Goal: Task Accomplishment & Management: Manage account settings

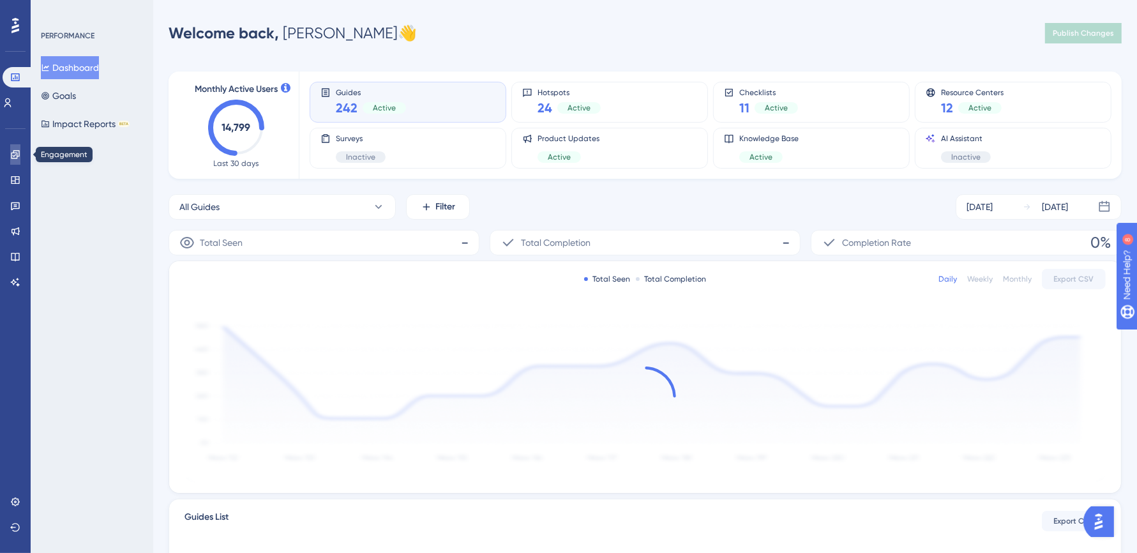
click at [20, 159] on link at bounding box center [15, 154] width 10 height 20
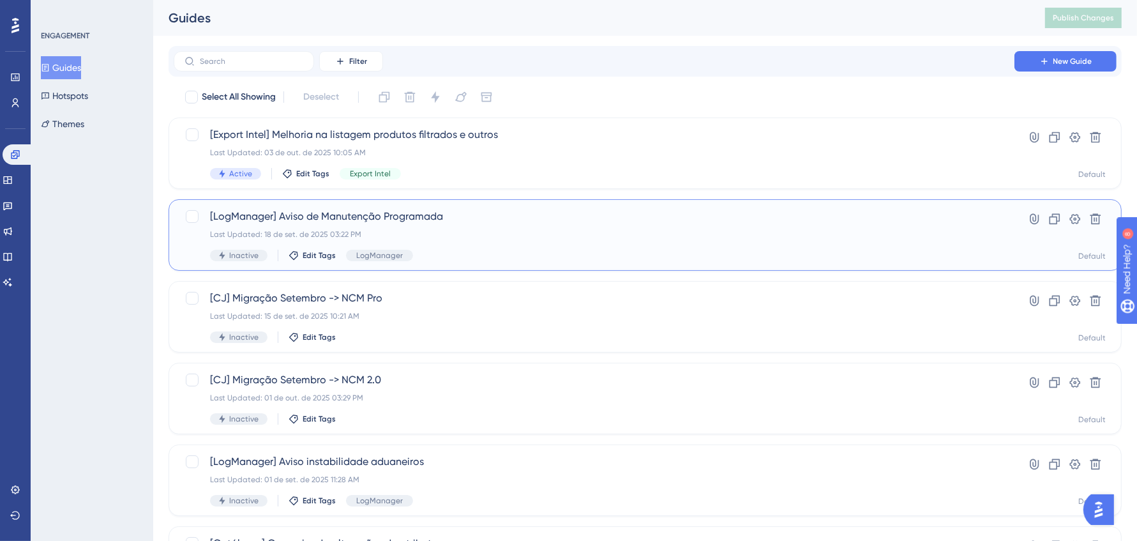
click at [469, 229] on div "Last Updated: 18 de set. de 2025 03:22 PM" at bounding box center [594, 234] width 768 height 10
click at [488, 471] on div "[LogManager] Aviso instabilidade aduaneiros Last Updated: 01 de set. de 2025 11…" at bounding box center [594, 480] width 768 height 52
click at [495, 234] on div "Last Updated: 18 de set. de 2025 03:22 PM" at bounding box center [594, 234] width 768 height 10
click at [506, 223] on span "[LogManager] Aviso de Manutenção Programada" at bounding box center [594, 216] width 768 height 15
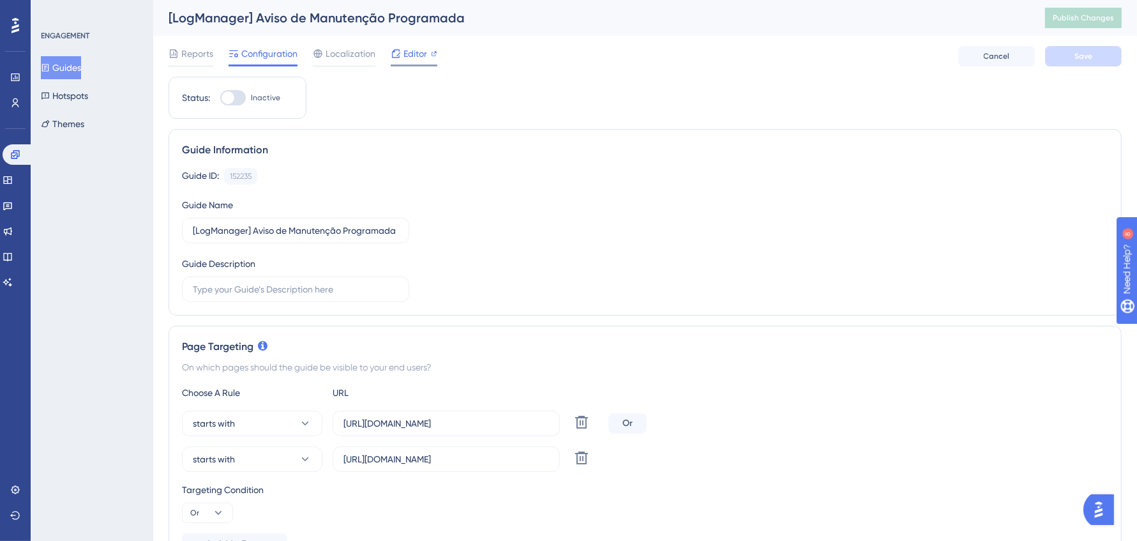
click at [404, 56] on span "Editor" at bounding box center [416, 53] width 24 height 15
click at [342, 60] on span "Localization" at bounding box center [351, 53] width 50 height 15
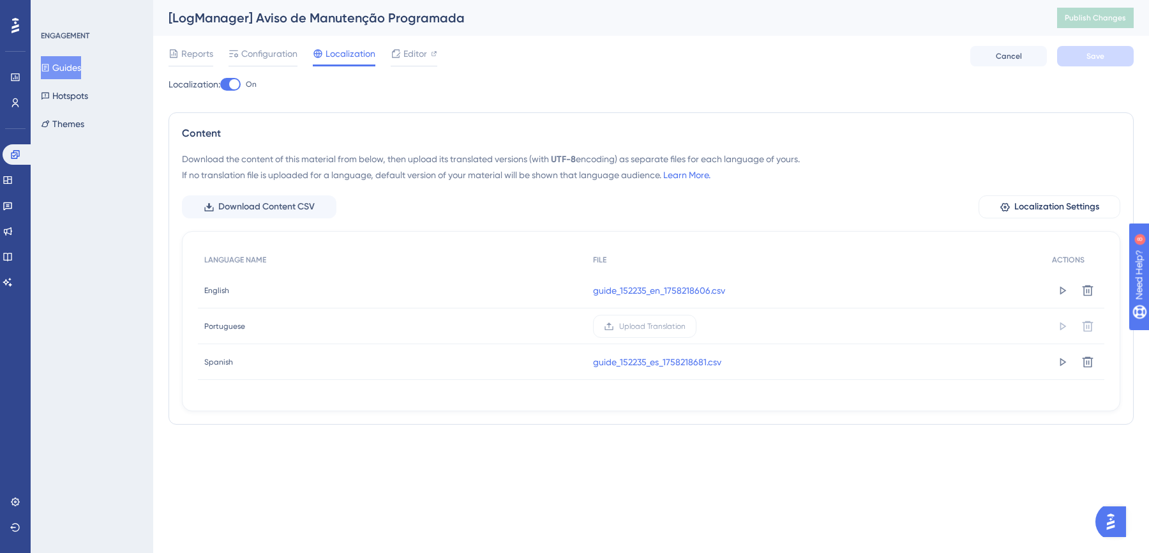
click at [228, 80] on div at bounding box center [230, 84] width 20 height 13
click at [220, 84] on input "On" at bounding box center [220, 84] width 1 height 1
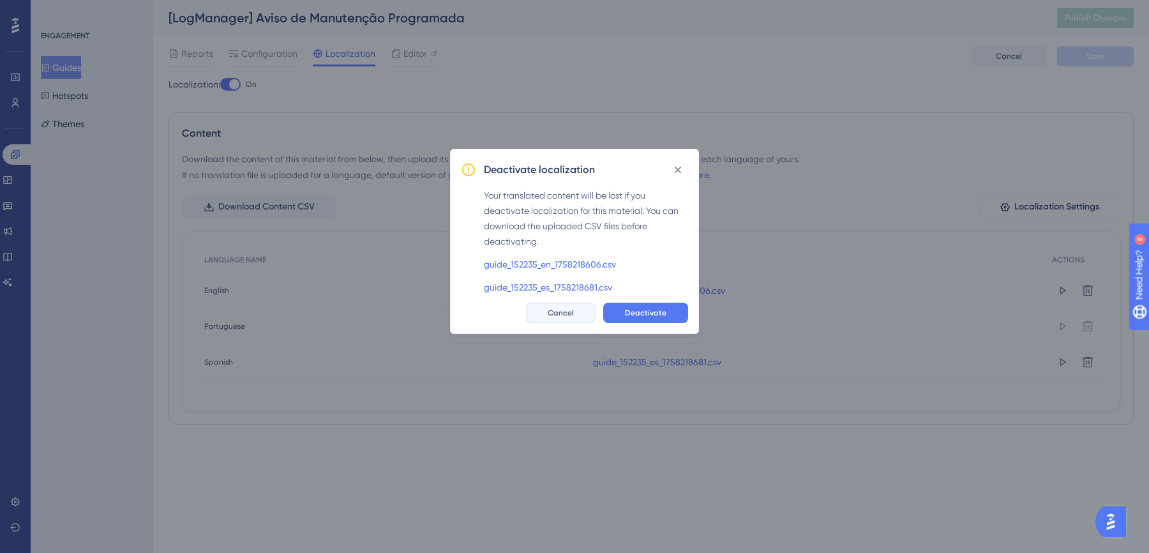
click at [584, 313] on button "Cancel" at bounding box center [561, 313] width 70 height 20
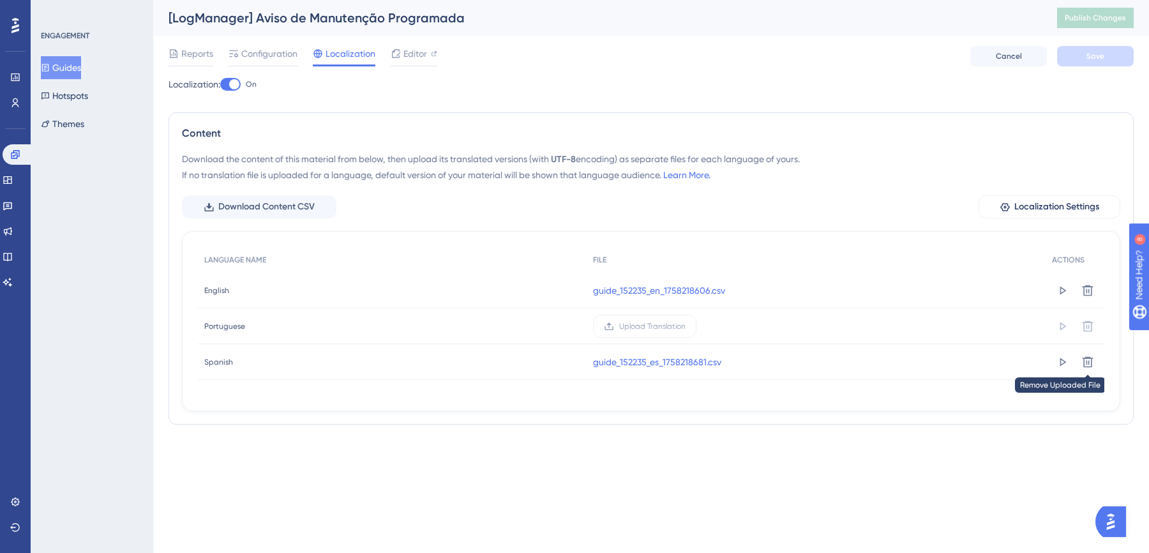
click at [1086, 363] on icon at bounding box center [1088, 362] width 13 height 13
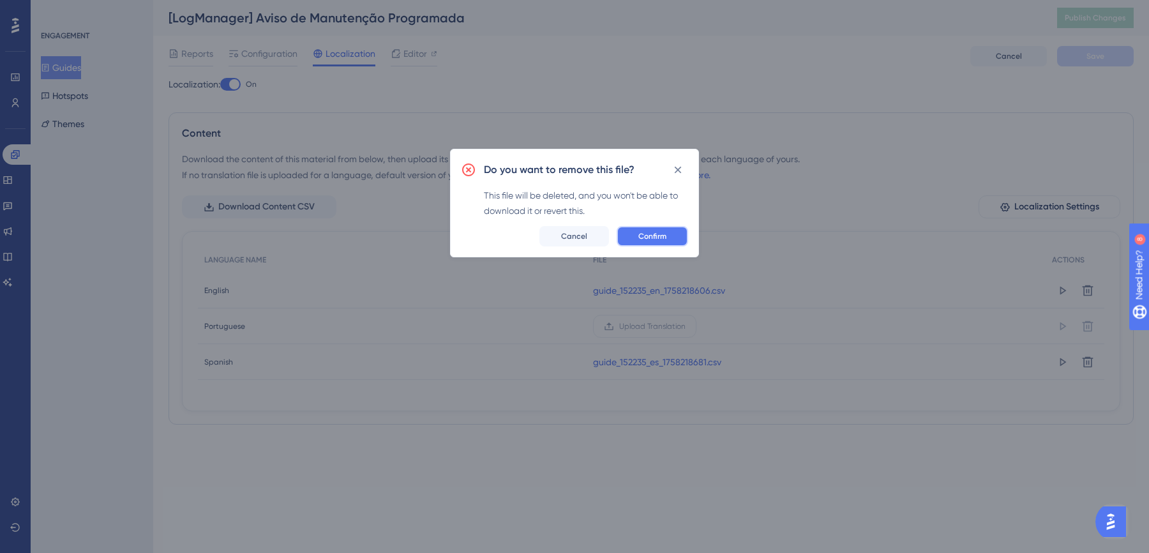
click at [645, 235] on span "Confirm" at bounding box center [652, 236] width 28 height 10
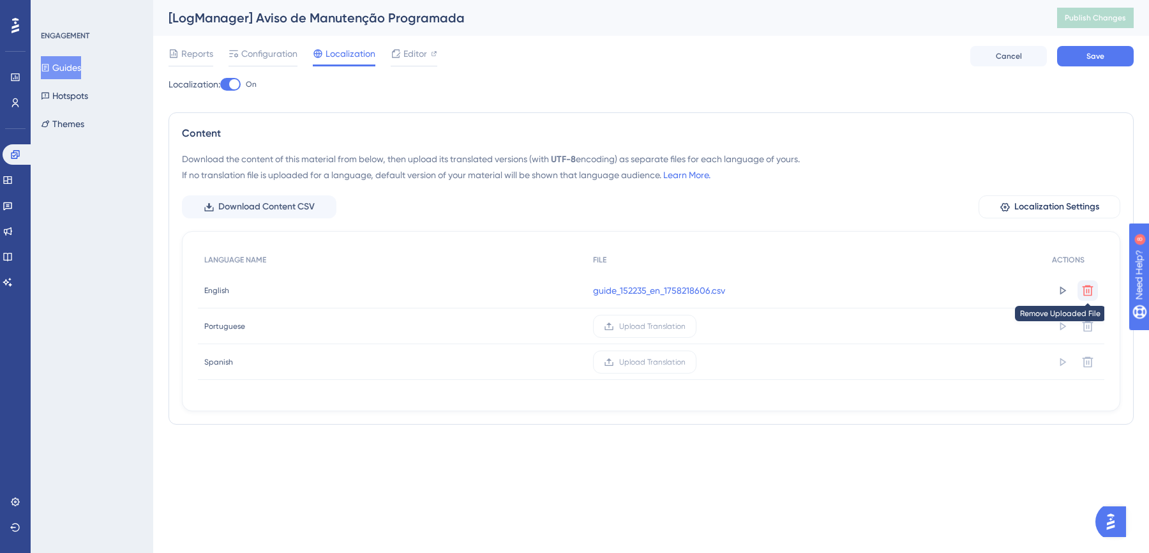
click at [1080, 289] on button at bounding box center [1088, 290] width 20 height 20
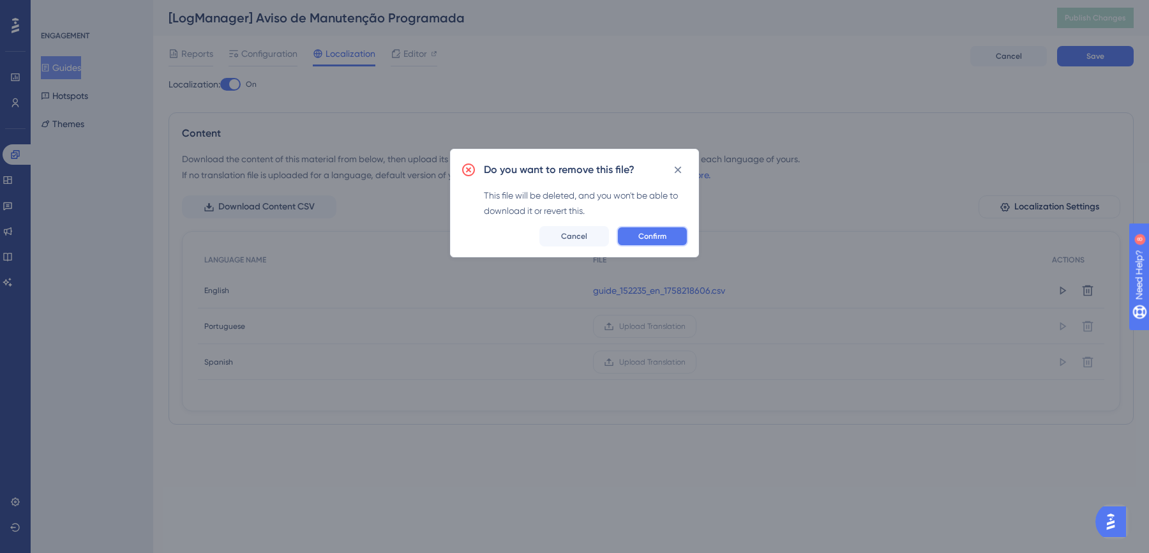
click at [673, 238] on button "Confirm" at bounding box center [653, 236] width 72 height 20
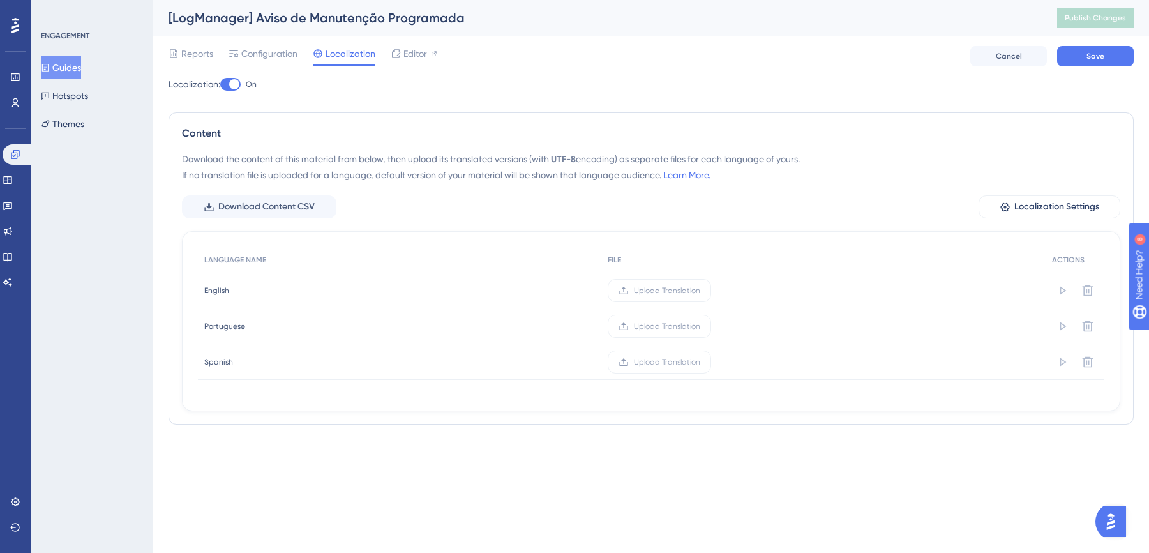
click at [234, 79] on div at bounding box center [230, 84] width 20 height 13
click at [220, 84] on input "On" at bounding box center [220, 84] width 1 height 1
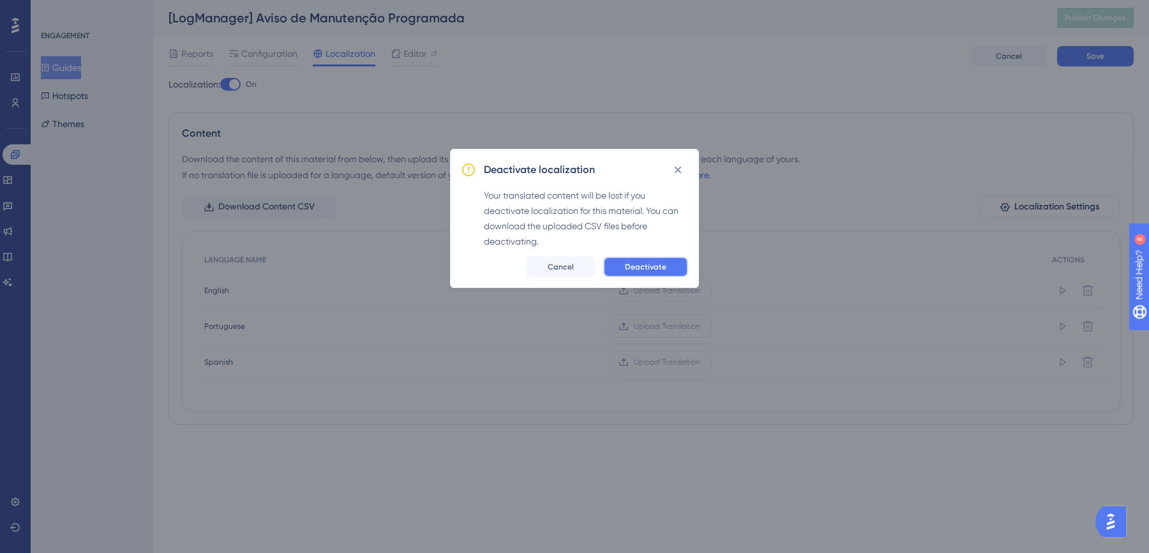
click at [647, 264] on span "Deactivate" at bounding box center [646, 267] width 42 height 10
checkbox input "false"
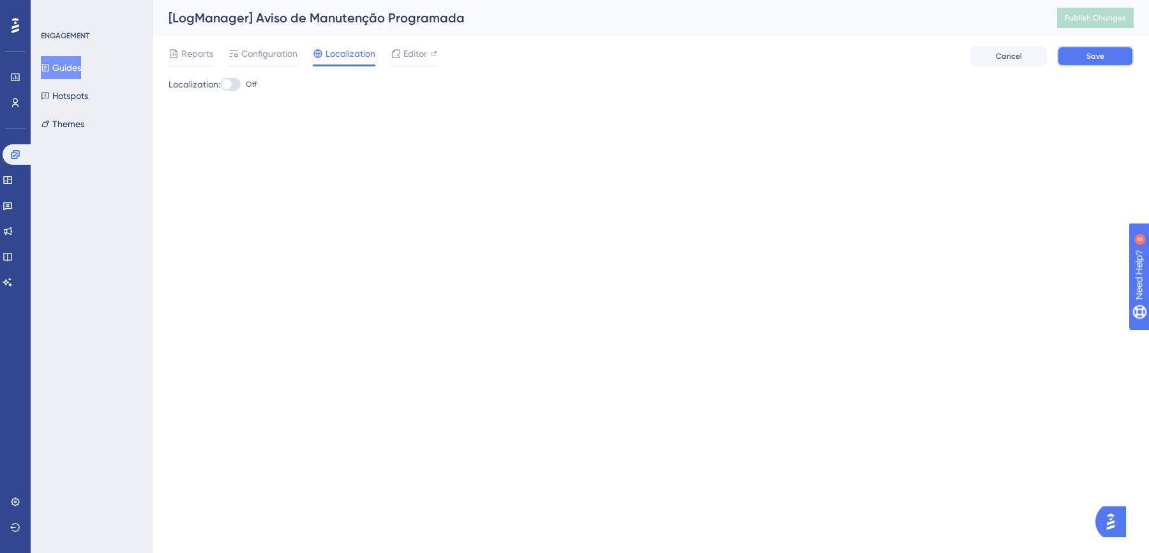
click at [1120, 64] on button "Save" at bounding box center [1095, 56] width 77 height 20
click at [1106, 37] on div "Reports Configuration Localization Editor Cancel Save" at bounding box center [651, 56] width 965 height 41
click at [1101, 20] on button "Publish Changes" at bounding box center [1095, 18] width 77 height 20
click at [277, 42] on div "Reports Configuration Localization Editor Cancel Save" at bounding box center [651, 56] width 965 height 41
click at [204, 58] on span "Reports" at bounding box center [197, 53] width 32 height 15
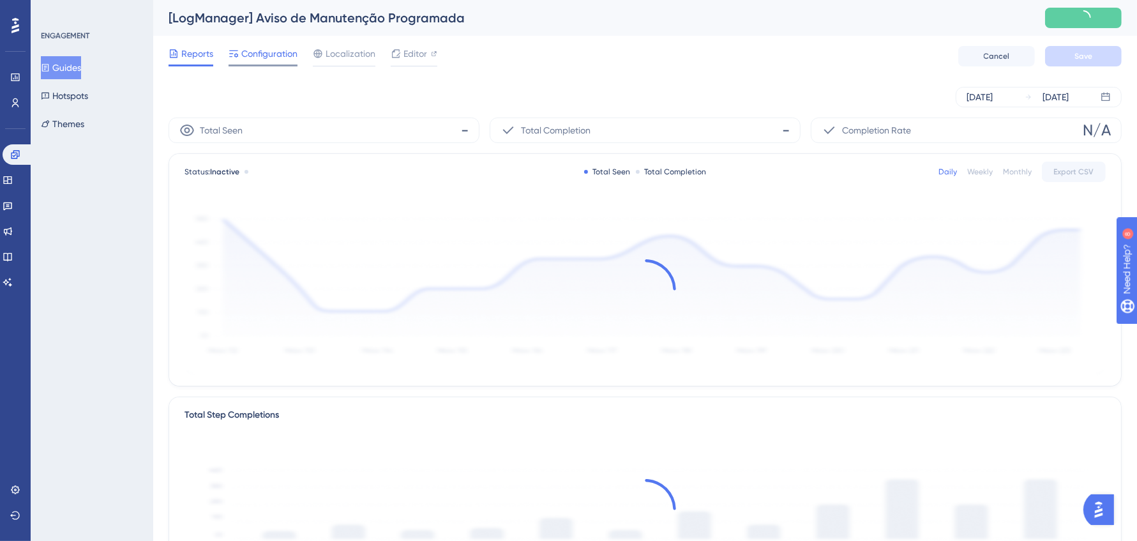
click at [264, 50] on span "Configuration" at bounding box center [269, 53] width 56 height 15
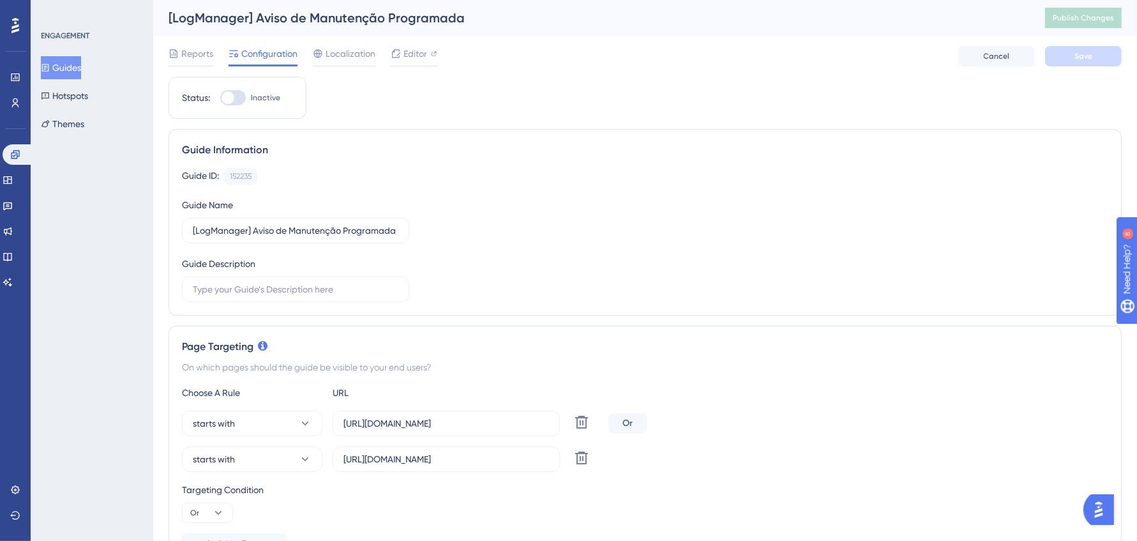
click at [71, 73] on button "Guides" at bounding box center [61, 67] width 40 height 23
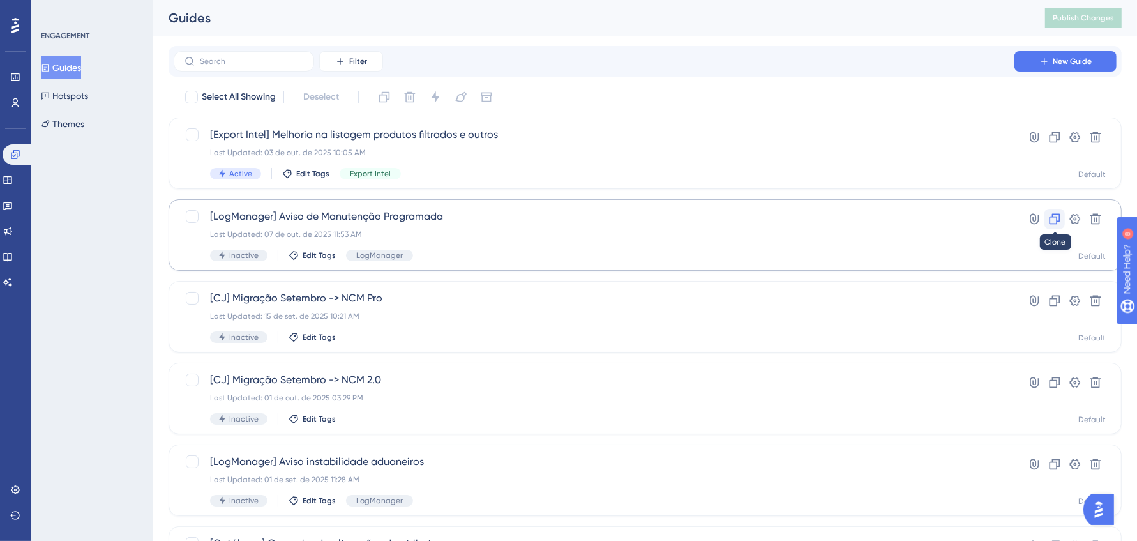
click at [1053, 221] on icon at bounding box center [1054, 219] width 13 height 13
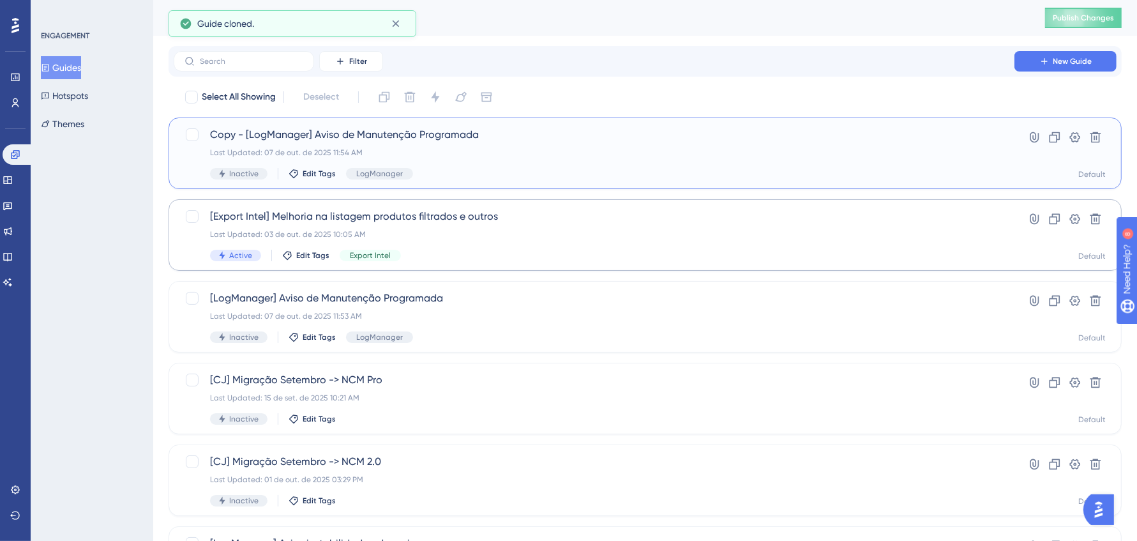
click at [472, 148] on div "Last Updated: 07 de out. de 2025 11:54 AM" at bounding box center [594, 152] width 768 height 10
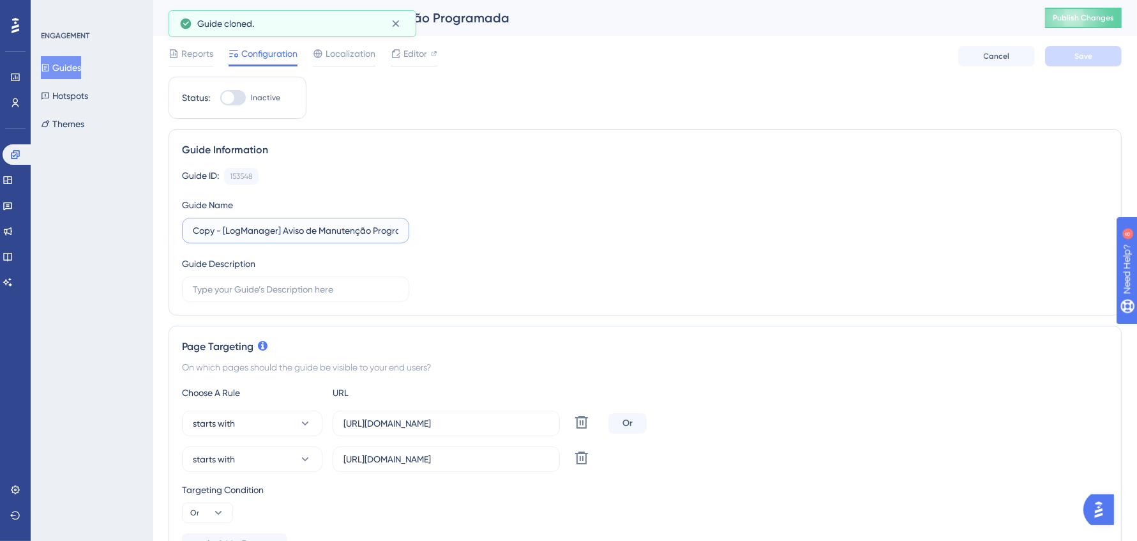
click at [302, 236] on input "Copy - [LogManager] Aviso de Manutenção Programada" at bounding box center [296, 230] width 206 height 14
click at [231, 228] on input "Copy - [LogManager] Aviso de Manutenção Programada" at bounding box center [296, 230] width 206 height 14
drag, startPoint x: 223, startPoint y: 227, endPoint x: 134, endPoint y: 230, distance: 88.8
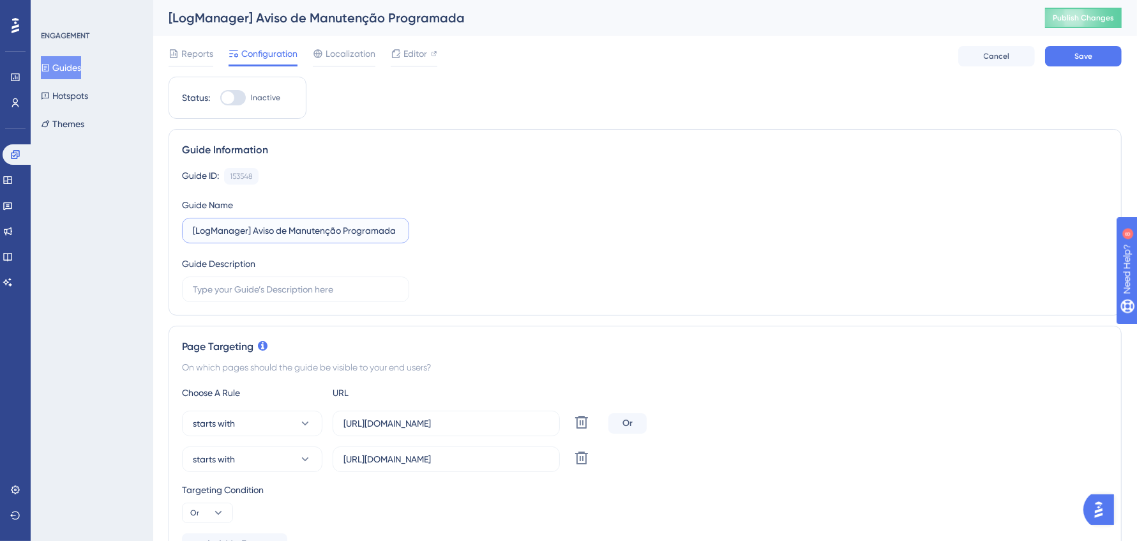
drag, startPoint x: 289, startPoint y: 230, endPoint x: 489, endPoint y: 230, distance: 199.8
click at [489, 230] on div "Guide ID: 153548 Copy Guide Name [LogManager] Aviso de Manutenção Programada Gu…" at bounding box center [645, 235] width 926 height 134
type input "[LogManager] Aviso de instabilidade"
click at [1090, 63] on button "Save" at bounding box center [1083, 56] width 77 height 20
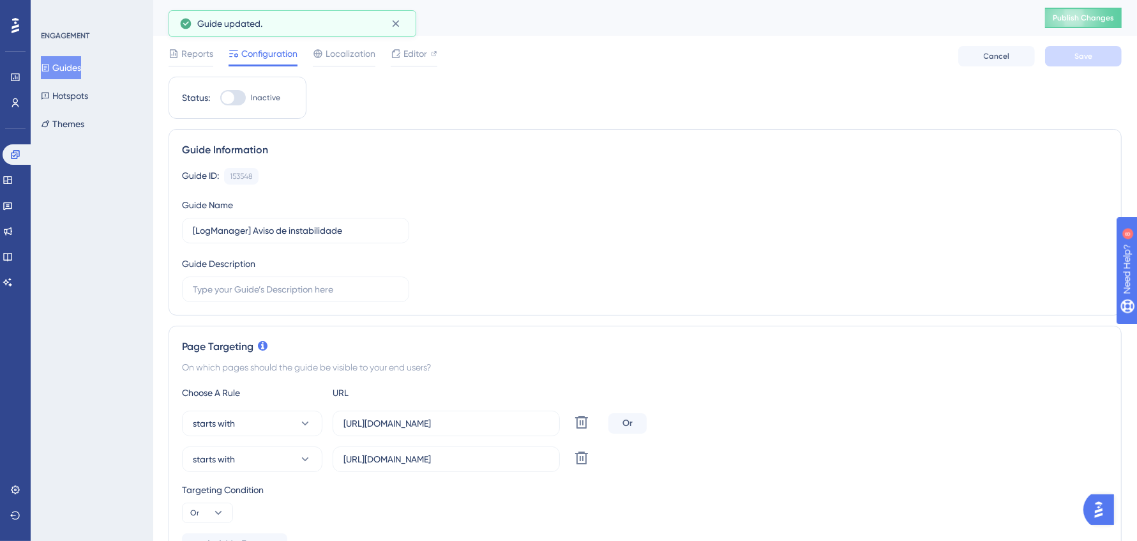
scroll to position [1029, 0]
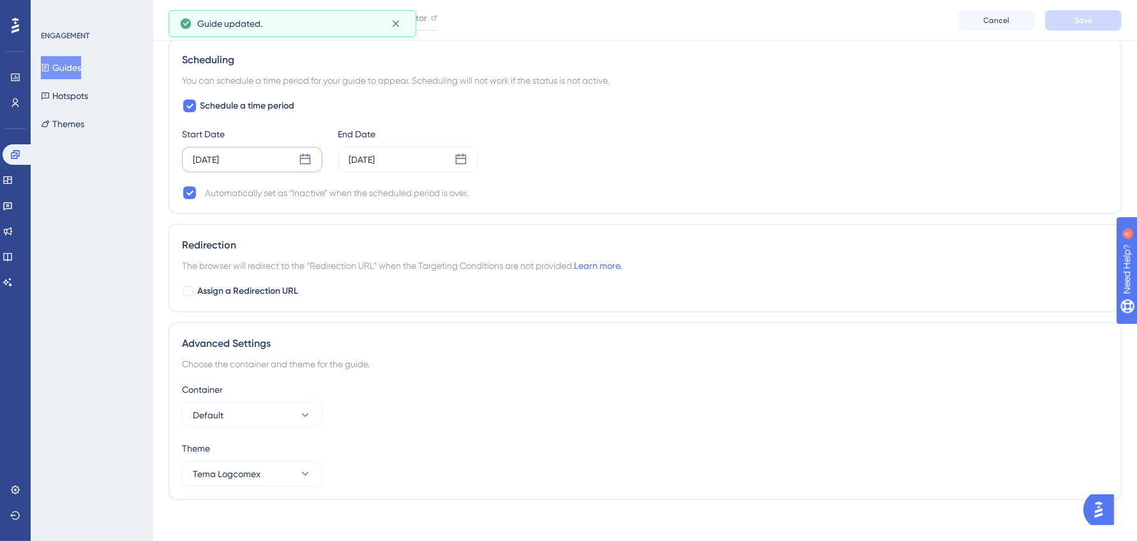
click at [268, 161] on div "[DATE]" at bounding box center [252, 160] width 140 height 26
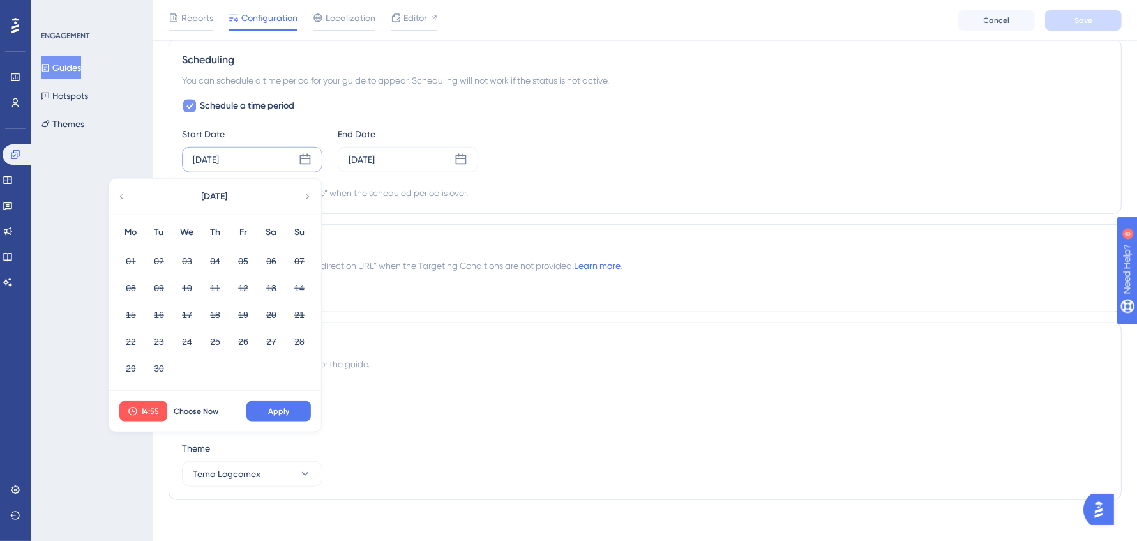
click at [183, 100] on div at bounding box center [189, 106] width 13 height 13
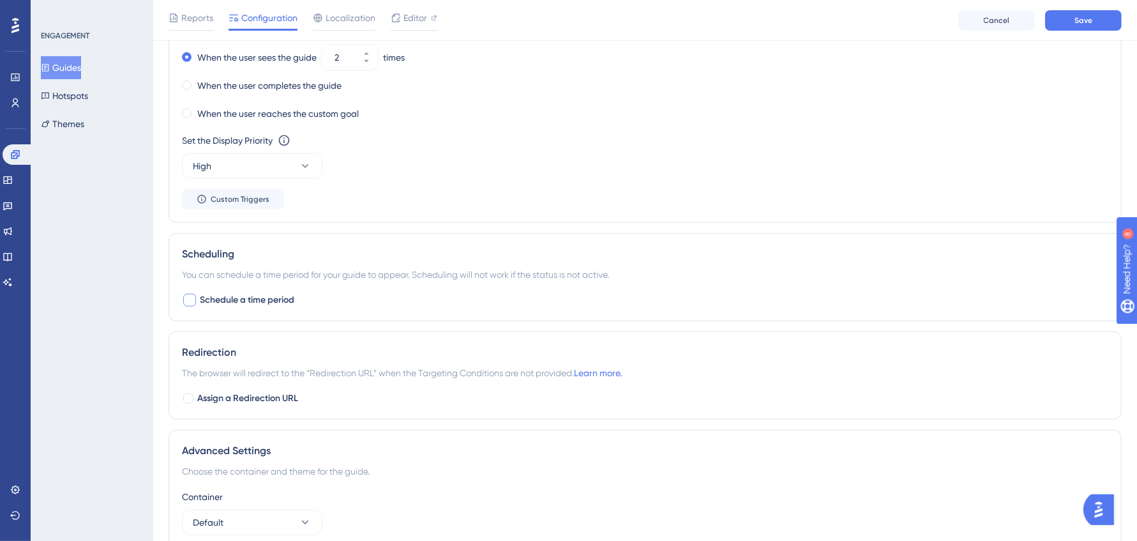
scroll to position [797, 0]
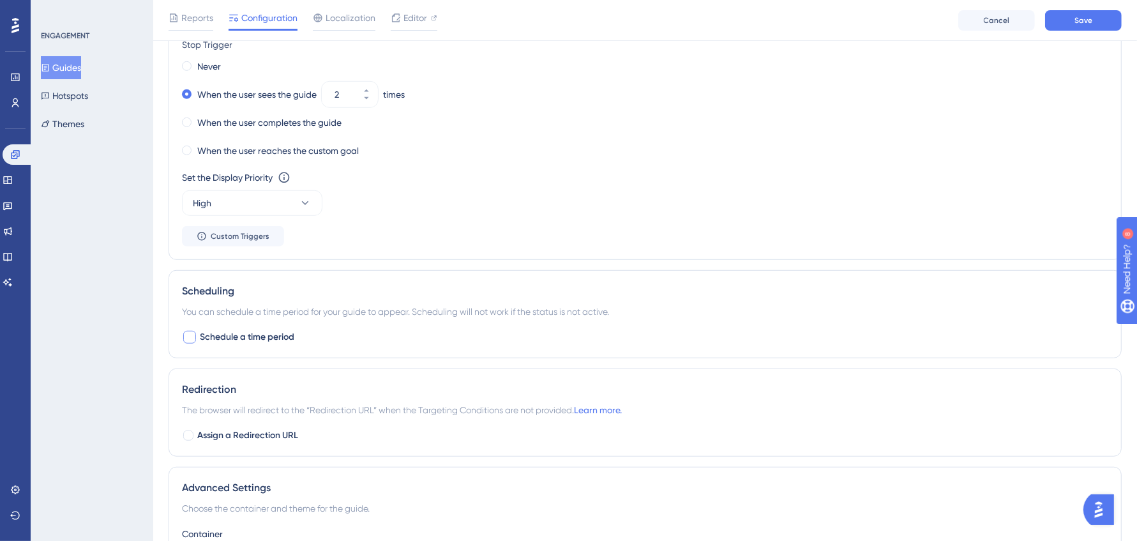
click at [192, 342] on div "Scheduling You can schedule a time period for your guide to appear. Scheduling …" at bounding box center [645, 314] width 953 height 88
click at [192, 338] on div at bounding box center [189, 337] width 13 height 13
checkbox input "true"
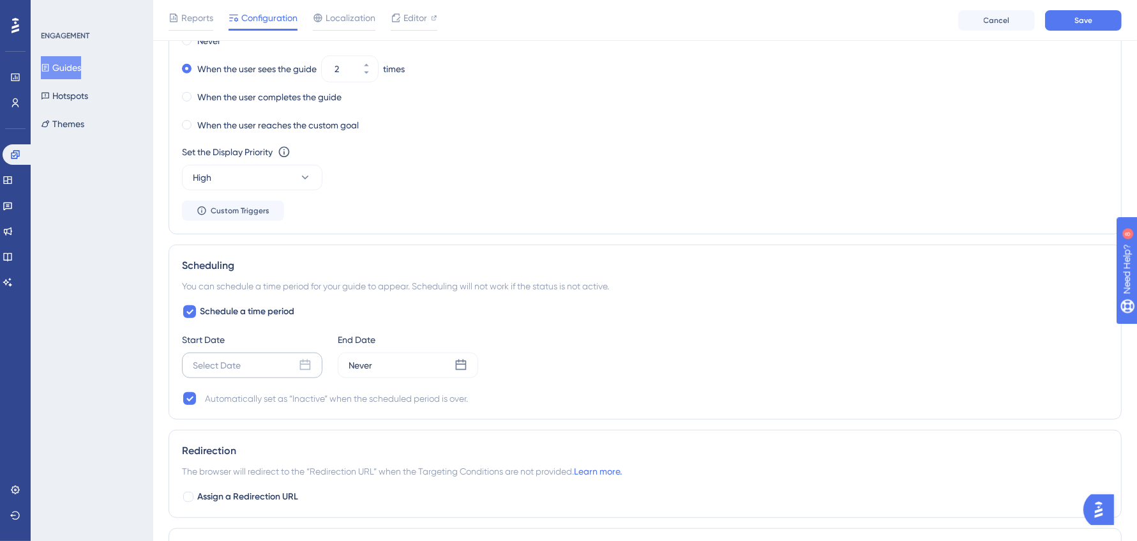
click at [230, 371] on div "Select Date" at bounding box center [252, 365] width 140 height 26
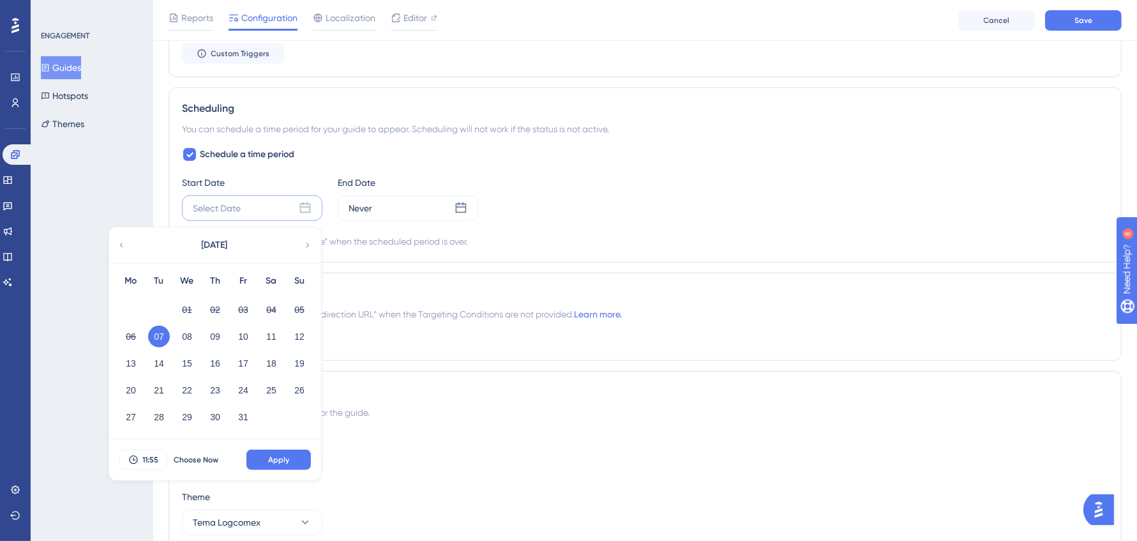
scroll to position [981, 0]
click at [156, 332] on button "07" at bounding box center [159, 336] width 22 height 22
drag, startPoint x: 294, startPoint y: 450, endPoint x: 370, endPoint y: 248, distance: 215.6
click at [294, 449] on button "Apply" at bounding box center [278, 459] width 64 height 20
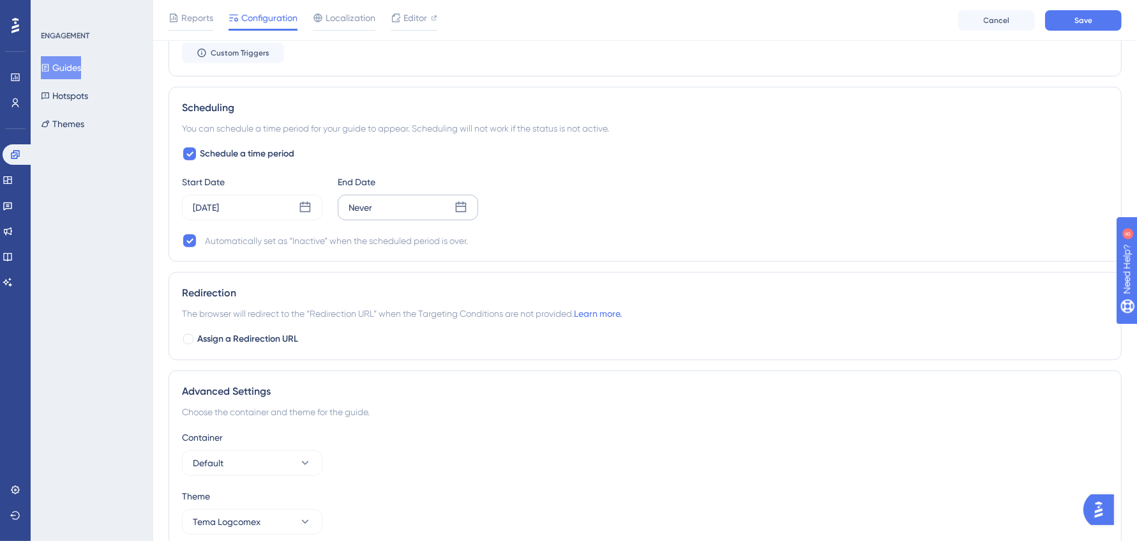
click at [390, 195] on div "Never" at bounding box center [408, 208] width 140 height 26
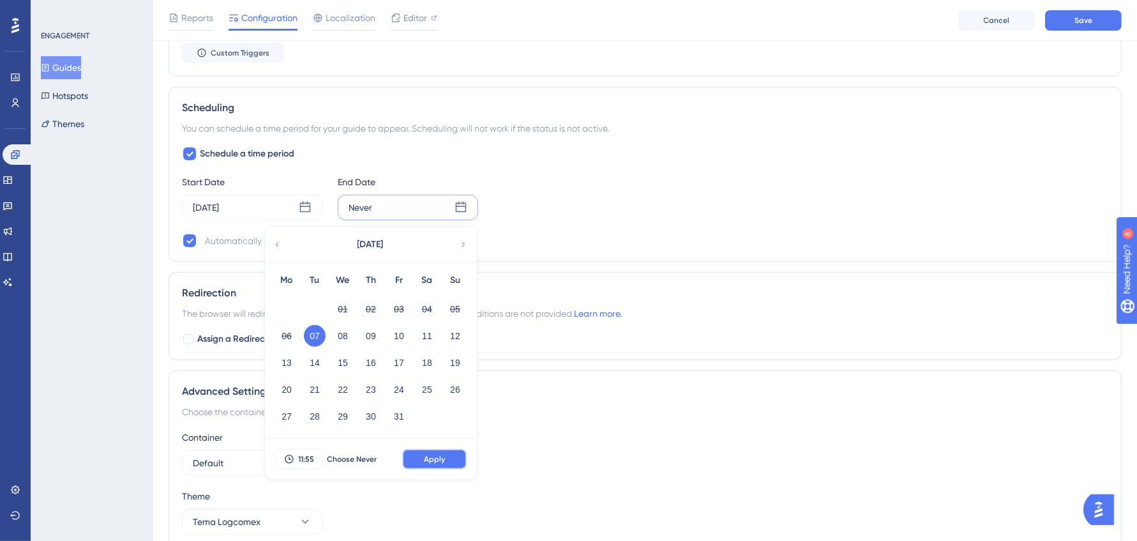
click at [432, 454] on span "Apply" at bounding box center [434, 459] width 21 height 10
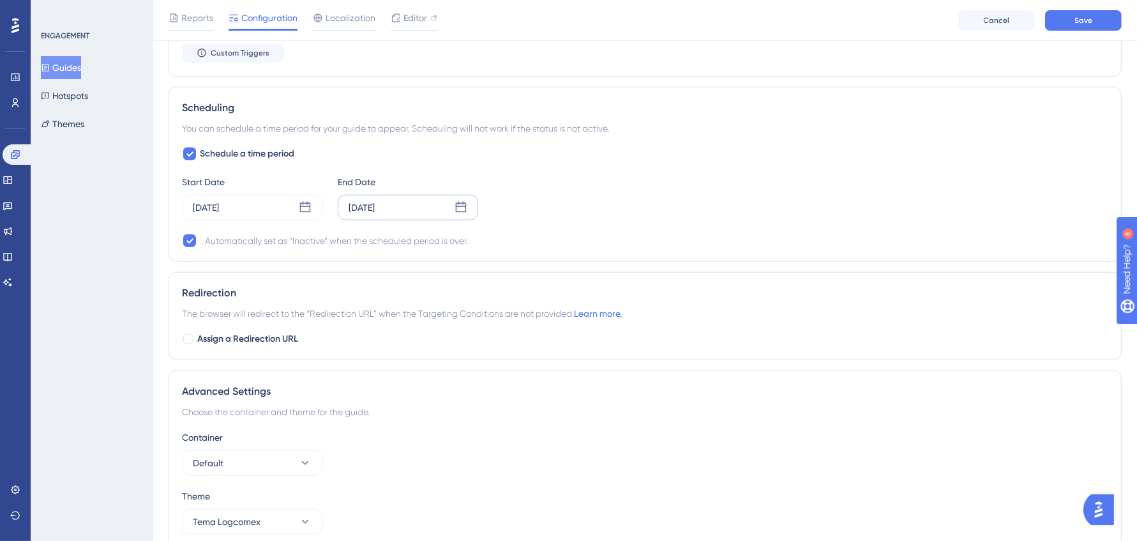
click at [375, 211] on div "[DATE]" at bounding box center [362, 207] width 26 height 15
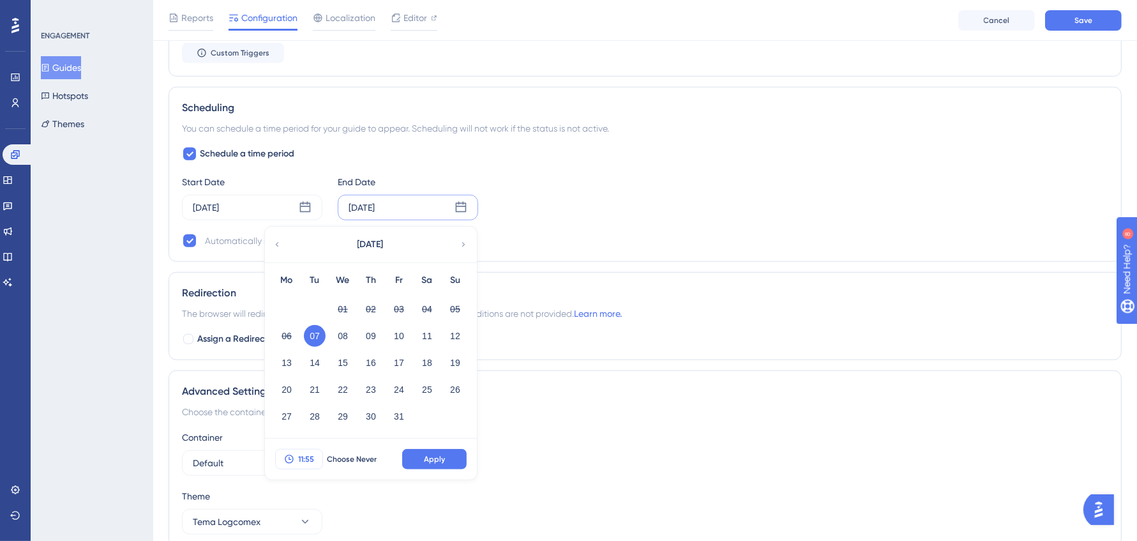
click at [308, 456] on span "11:55" at bounding box center [306, 459] width 16 height 10
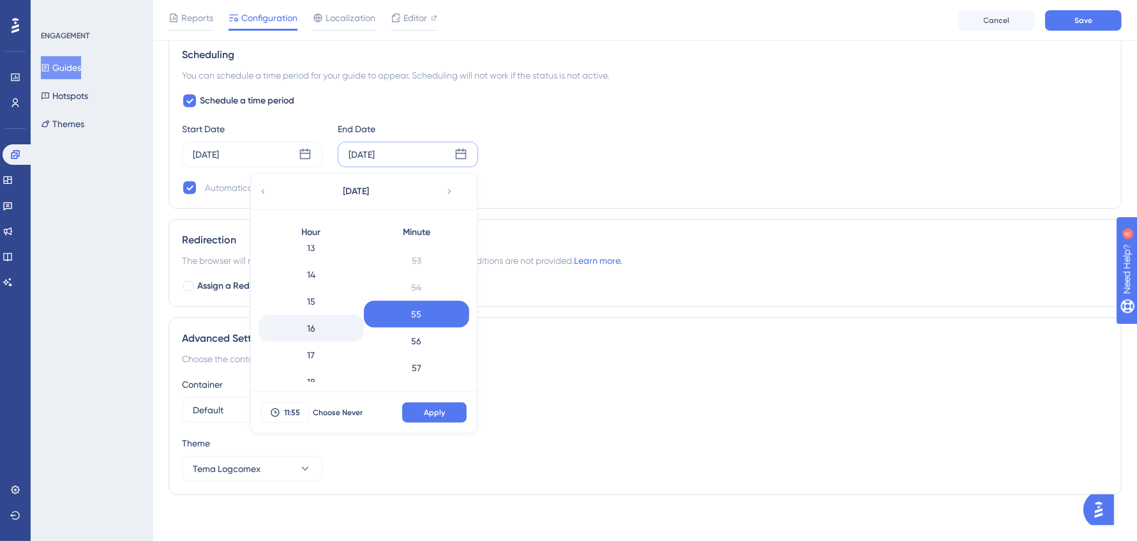
scroll to position [360, 0]
click at [328, 329] on div "16" at bounding box center [311, 327] width 105 height 27
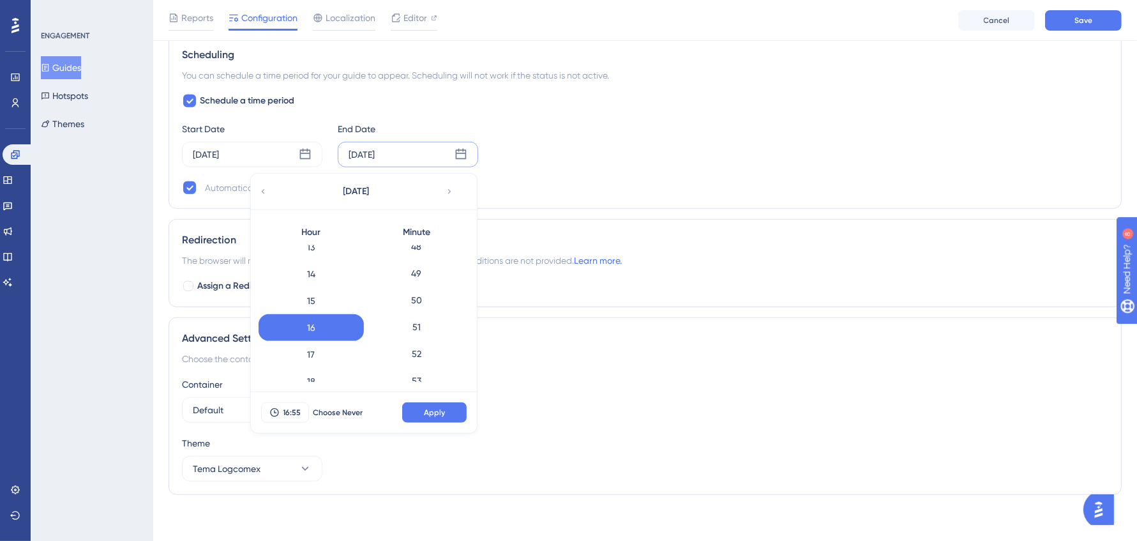
scroll to position [1148, 0]
click at [324, 297] on div "15" at bounding box center [311, 300] width 105 height 27
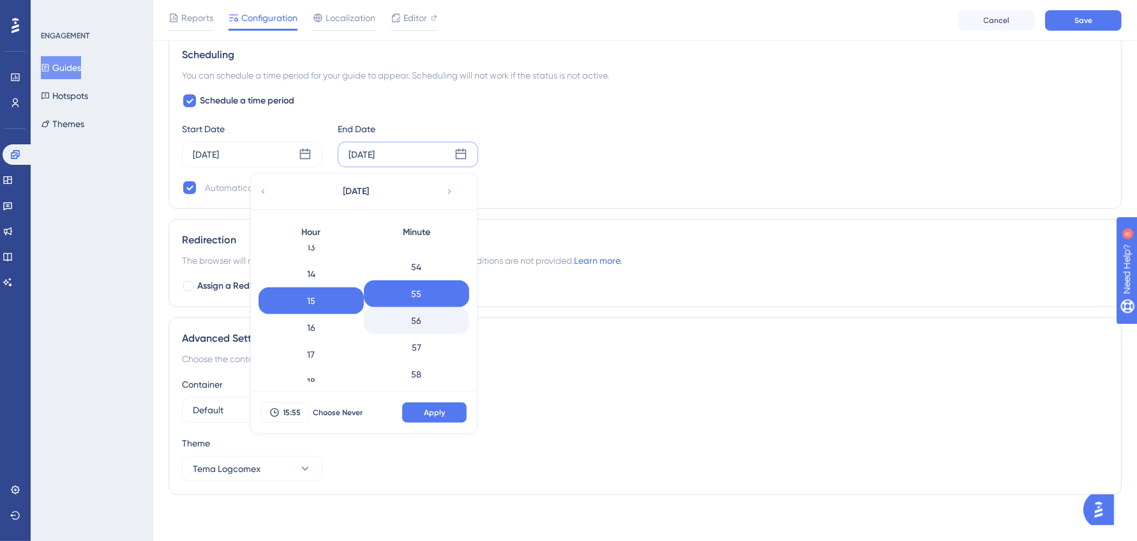
scroll to position [1442, 0]
click at [464, 407] on button "Apply" at bounding box center [434, 412] width 64 height 20
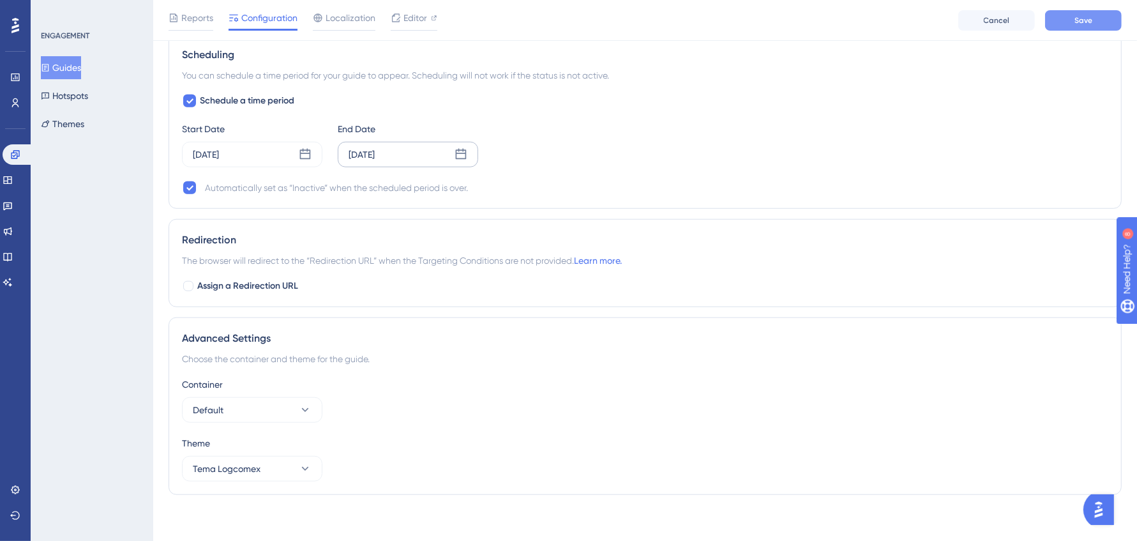
click at [1087, 13] on button "Save" at bounding box center [1083, 20] width 77 height 20
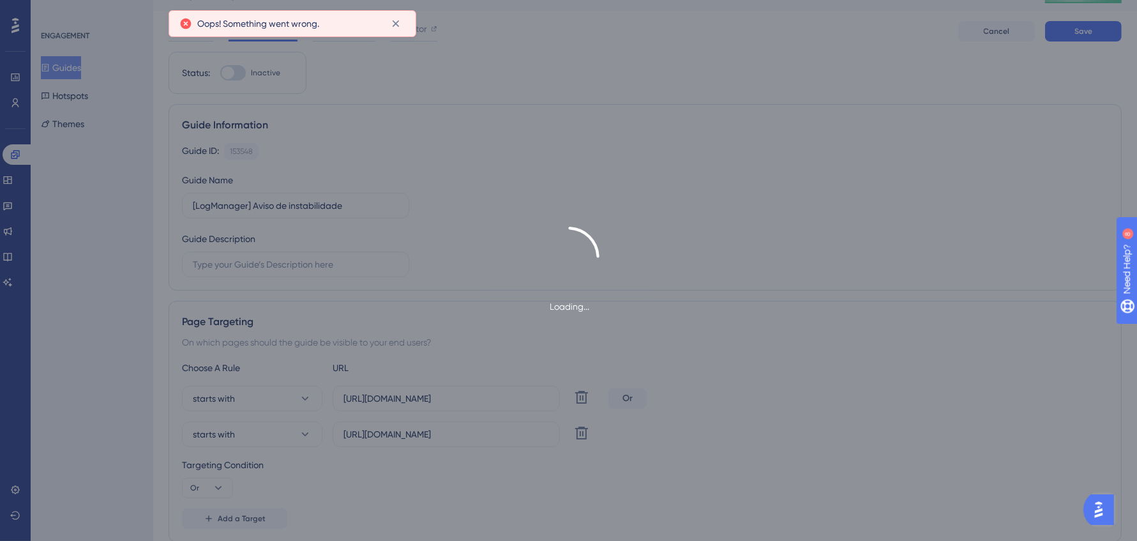
scroll to position [0, 0]
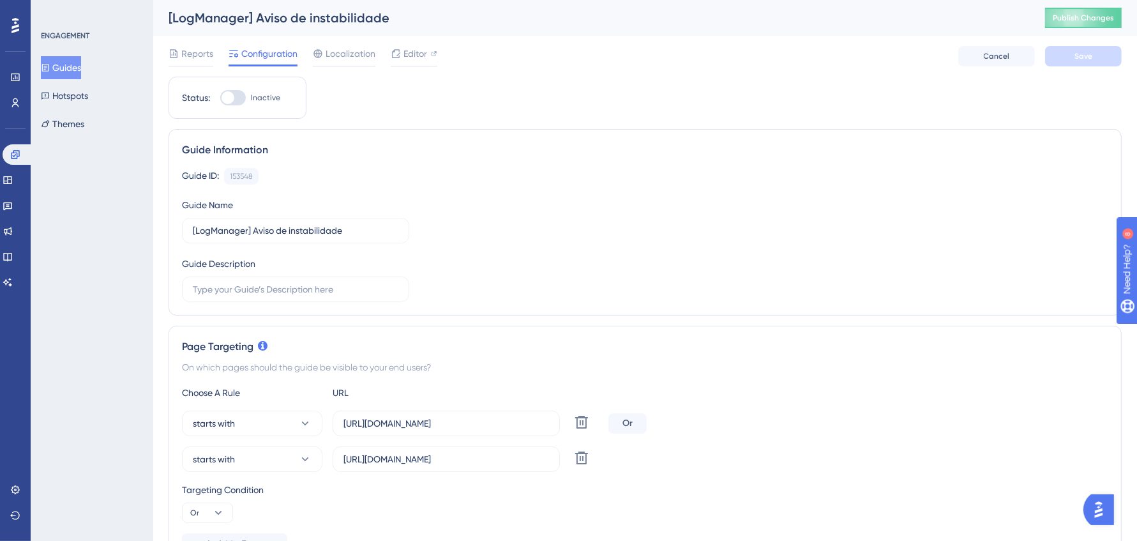
click at [908, 188] on div "Guide ID: 153548 Copy Guide Name [LogManager] Aviso de instabilidade Guide Desc…" at bounding box center [645, 235] width 926 height 134
click at [377, 68] on div "Reports Configuration Localization Editor Cancel Save" at bounding box center [645, 56] width 953 height 41
click at [351, 54] on span "Localization" at bounding box center [351, 53] width 50 height 15
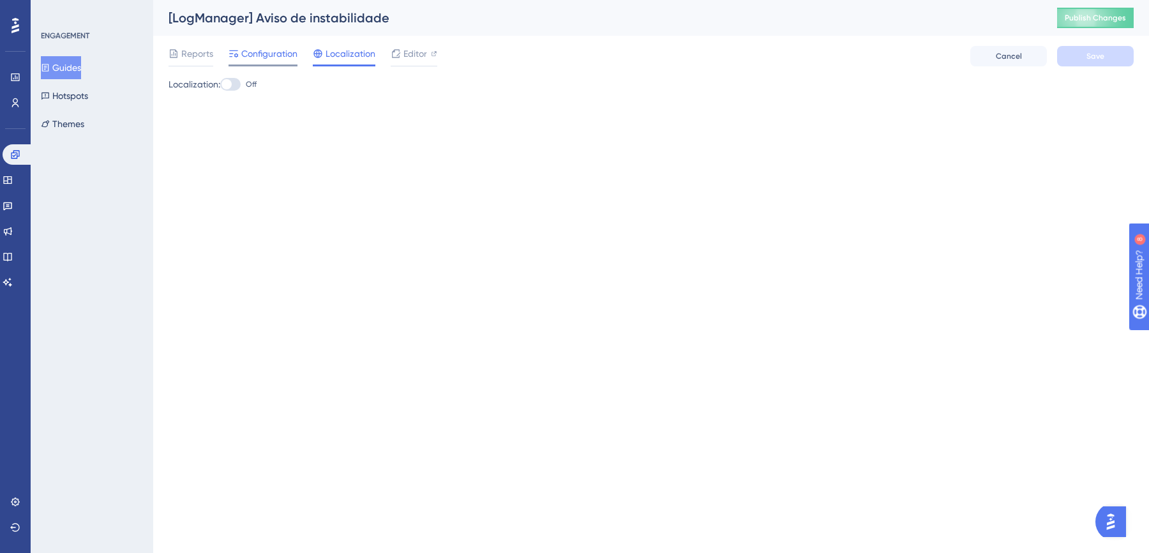
click at [270, 63] on div "Configuration" at bounding box center [263, 56] width 69 height 20
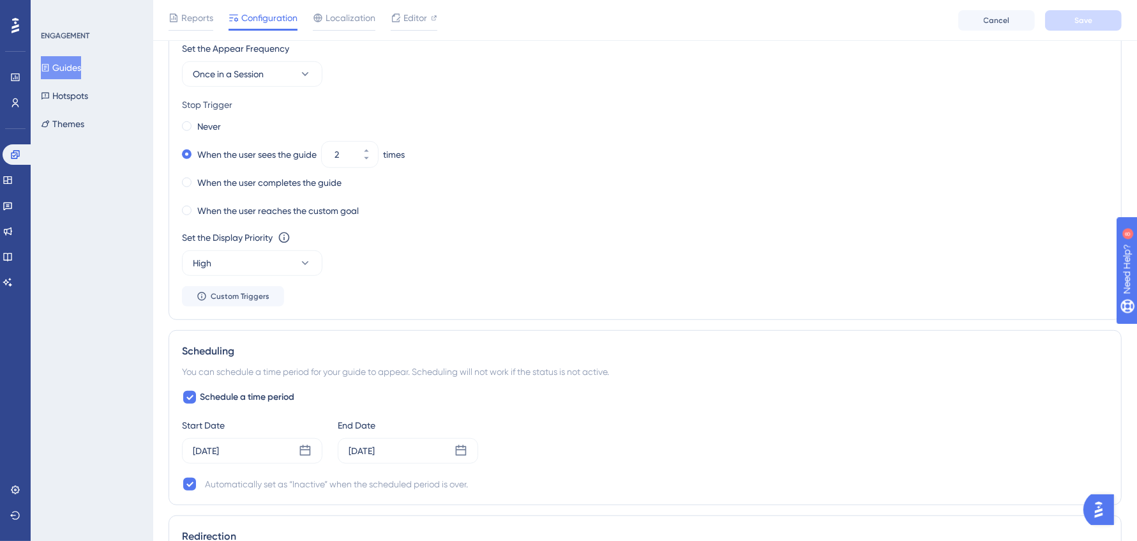
scroll to position [751, 0]
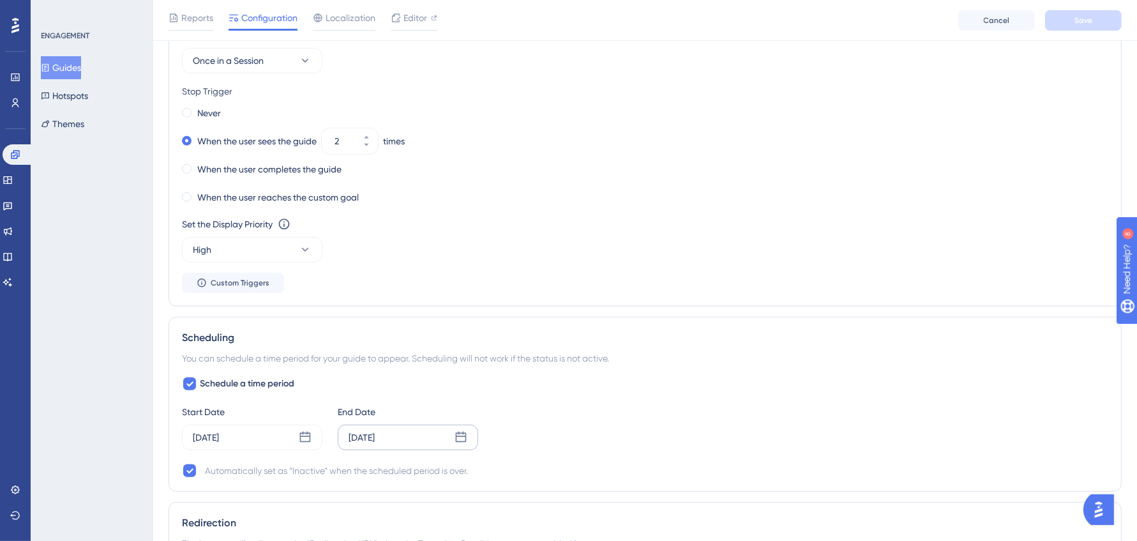
click at [408, 427] on div "[DATE]" at bounding box center [408, 438] width 140 height 26
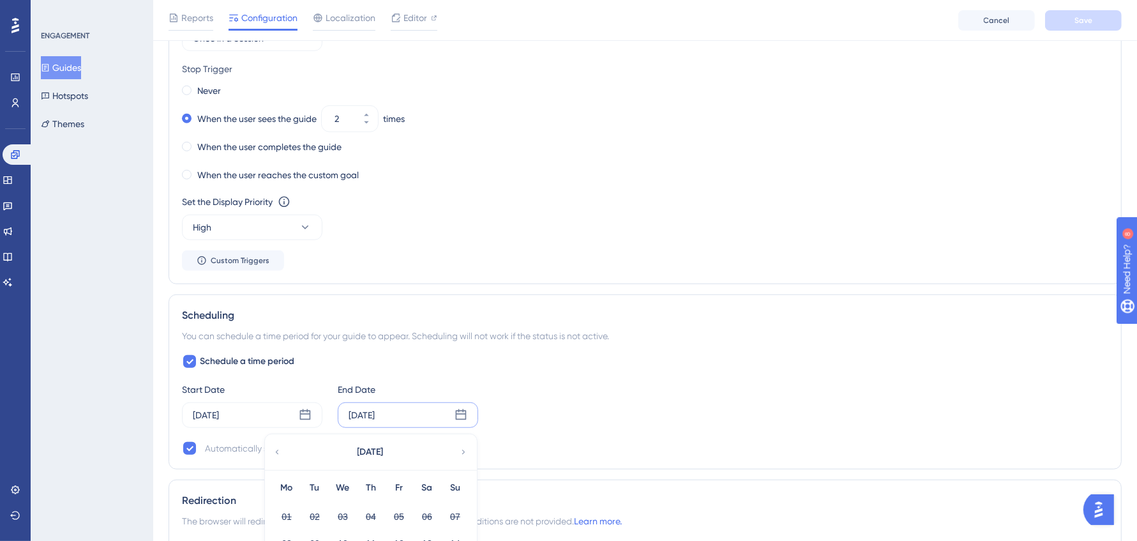
scroll to position [1006, 0]
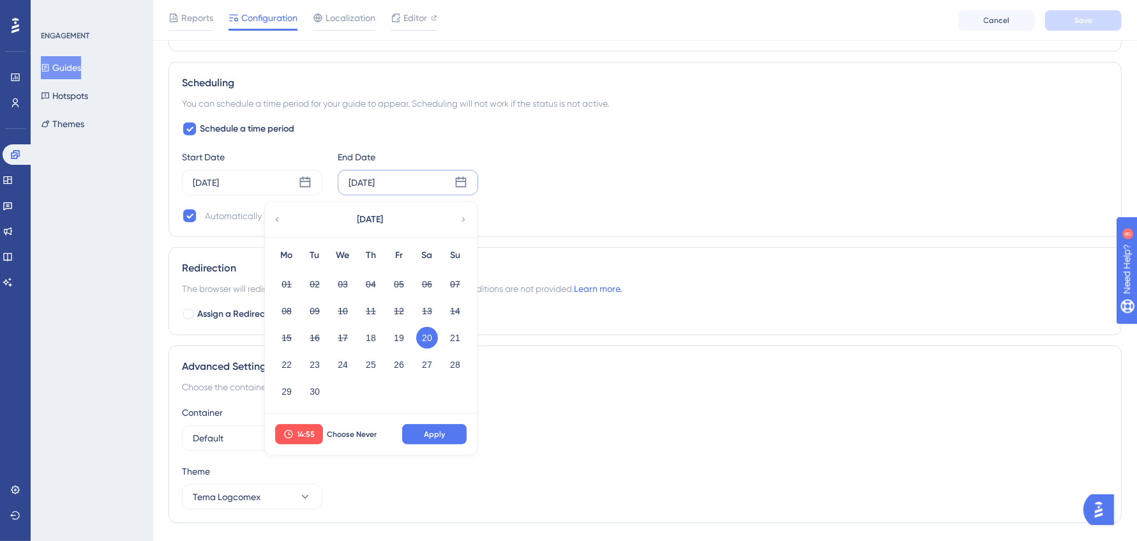
click at [463, 221] on div "[DATE]" at bounding box center [370, 220] width 211 height 36
drag, startPoint x: 227, startPoint y: 170, endPoint x: 447, endPoint y: 205, distance: 223.1
click at [228, 170] on div "[DATE]" at bounding box center [252, 183] width 140 height 26
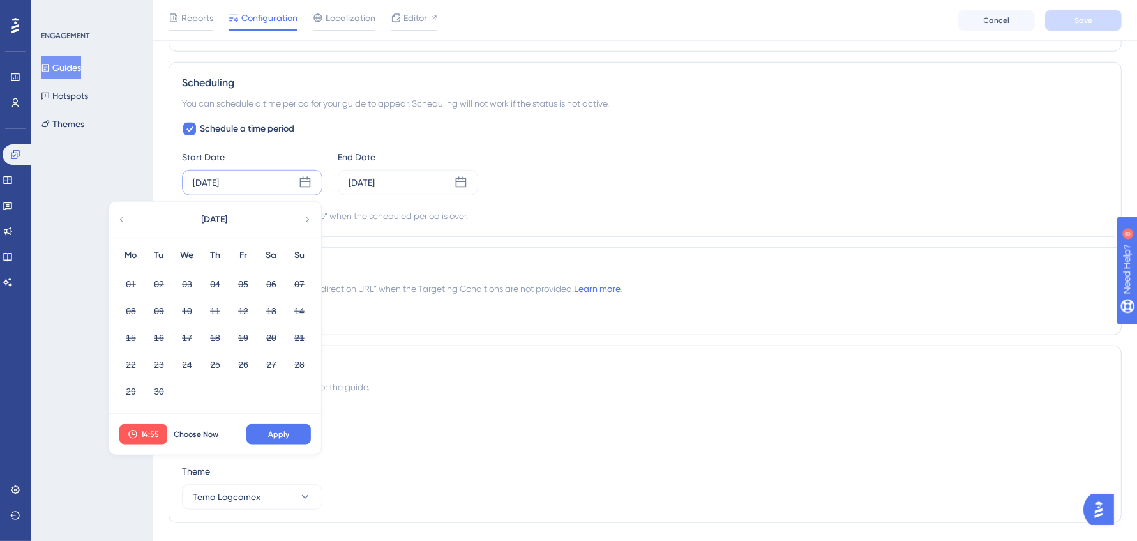
click at [310, 214] on icon at bounding box center [307, 219] width 9 height 11
click at [311, 217] on icon at bounding box center [307, 219] width 9 height 11
click at [122, 220] on icon at bounding box center [121, 219] width 9 height 11
click at [211, 429] on span "Choose Now" at bounding box center [196, 434] width 45 height 10
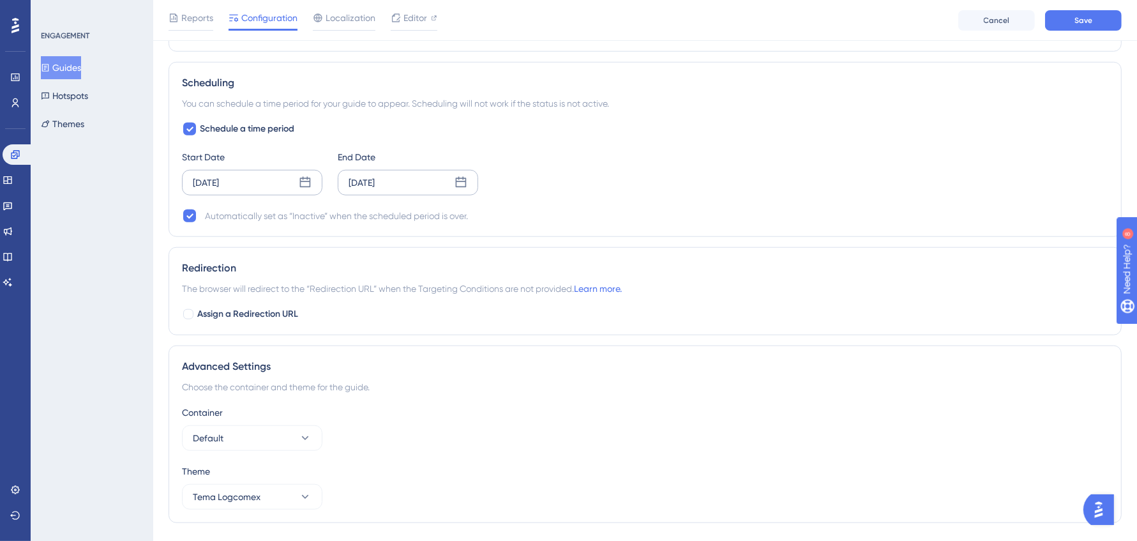
click at [400, 178] on div "[DATE]" at bounding box center [408, 183] width 140 height 26
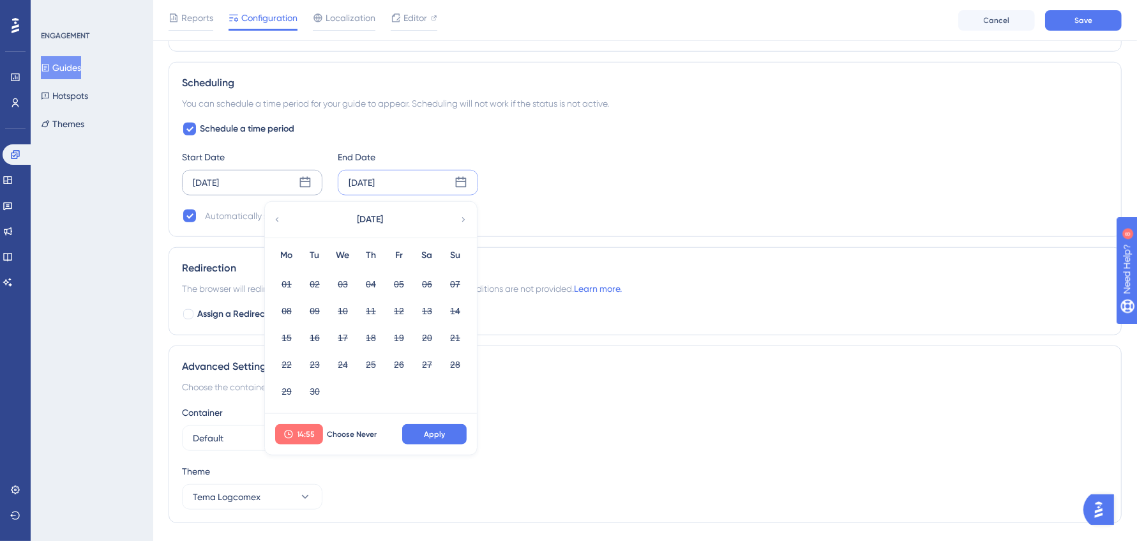
click at [306, 432] on span "14:55" at bounding box center [307, 434] width 18 height 10
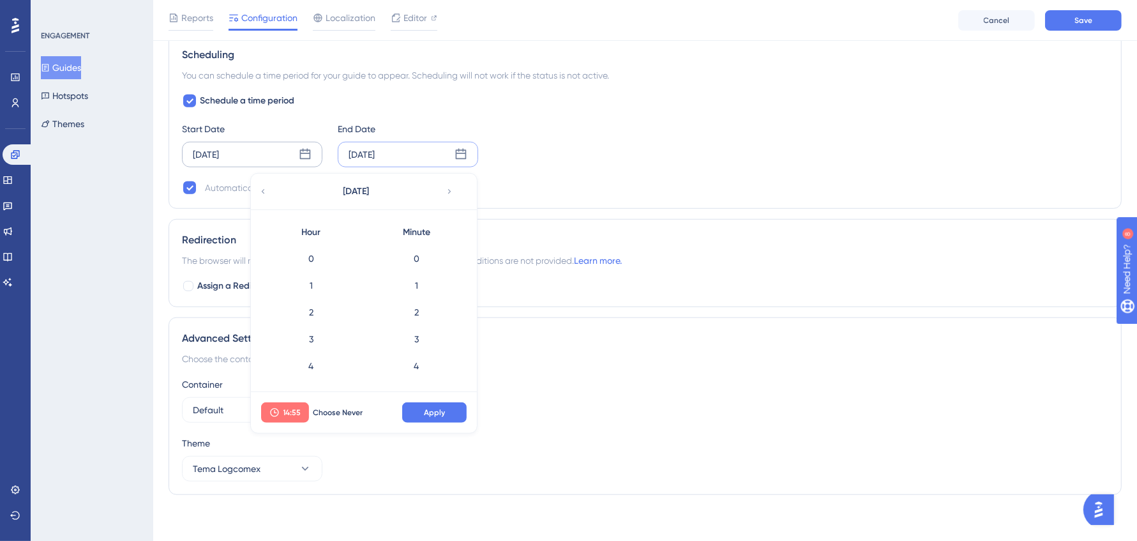
scroll to position [1419, 0]
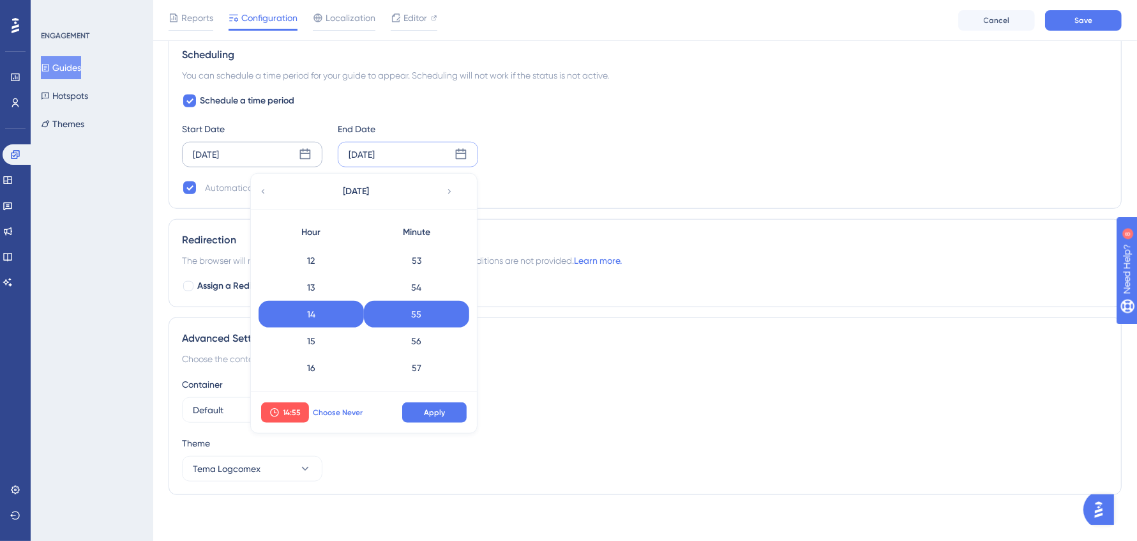
click at [352, 412] on span "Choose Never" at bounding box center [338, 412] width 50 height 10
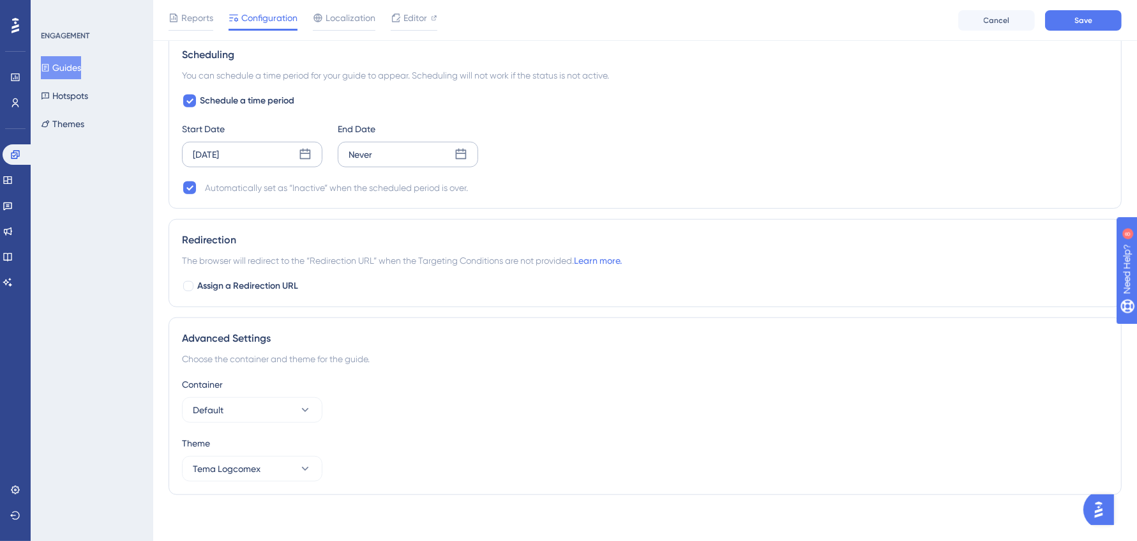
click at [391, 143] on div "Never" at bounding box center [408, 155] width 140 height 26
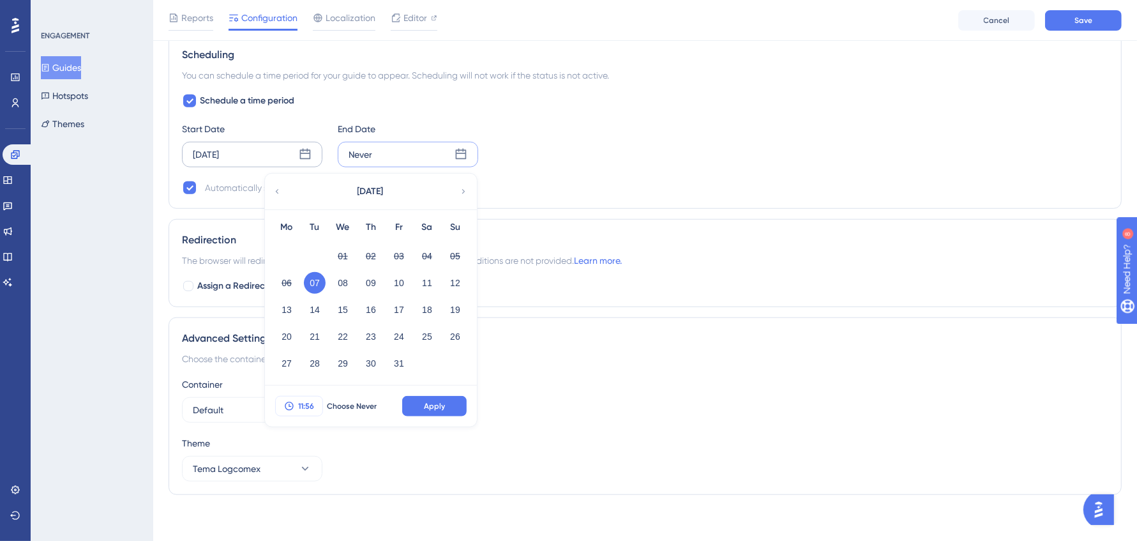
click at [310, 405] on span "11:56" at bounding box center [306, 406] width 16 height 10
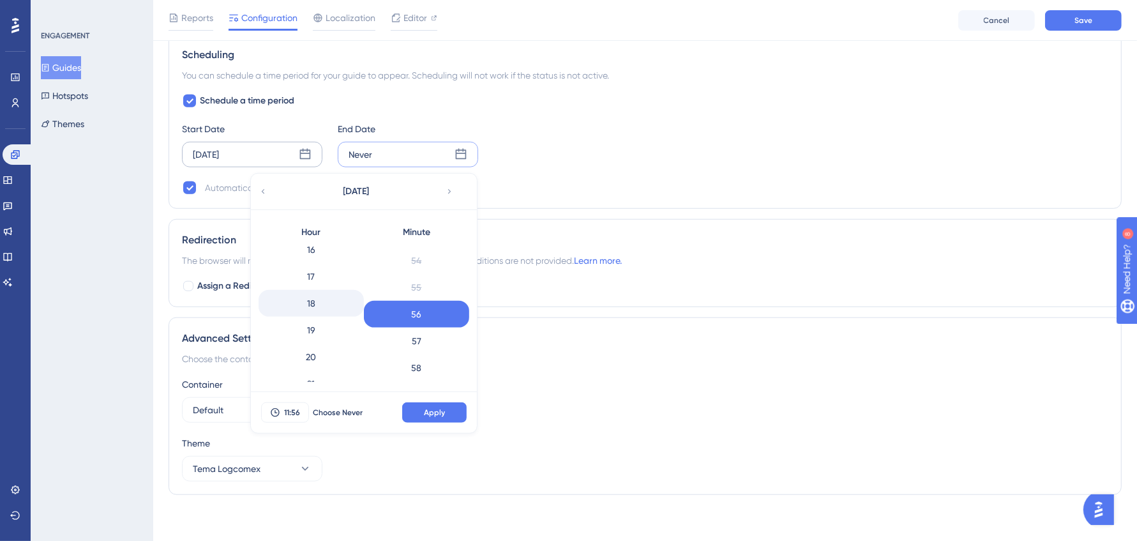
scroll to position [409, 0]
click at [331, 245] on div "15" at bounding box center [311, 252] width 105 height 27
click at [423, 288] on div "55" at bounding box center [416, 287] width 105 height 27
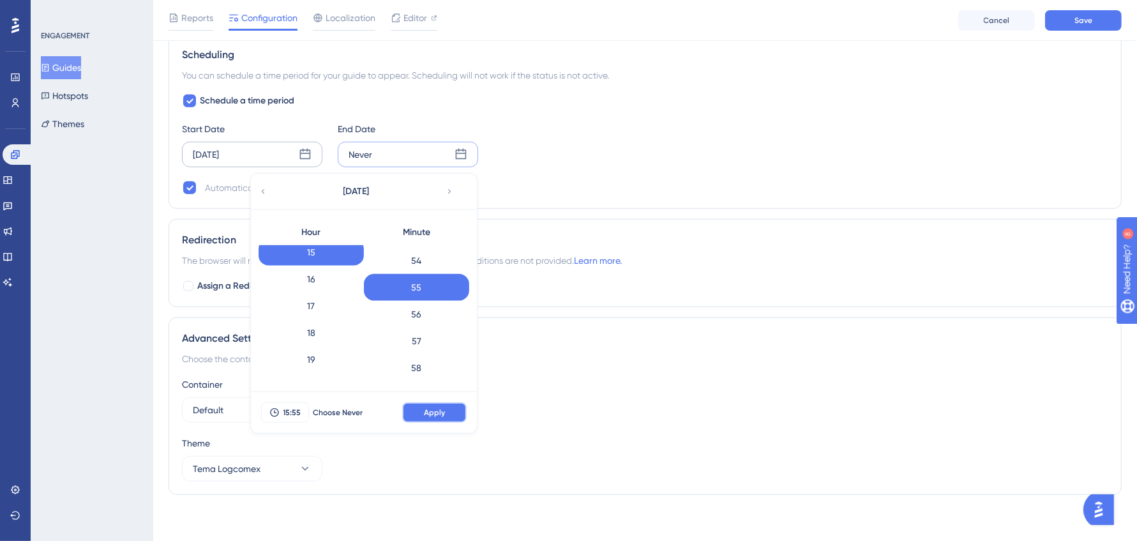
click at [448, 413] on button "Apply" at bounding box center [434, 412] width 64 height 20
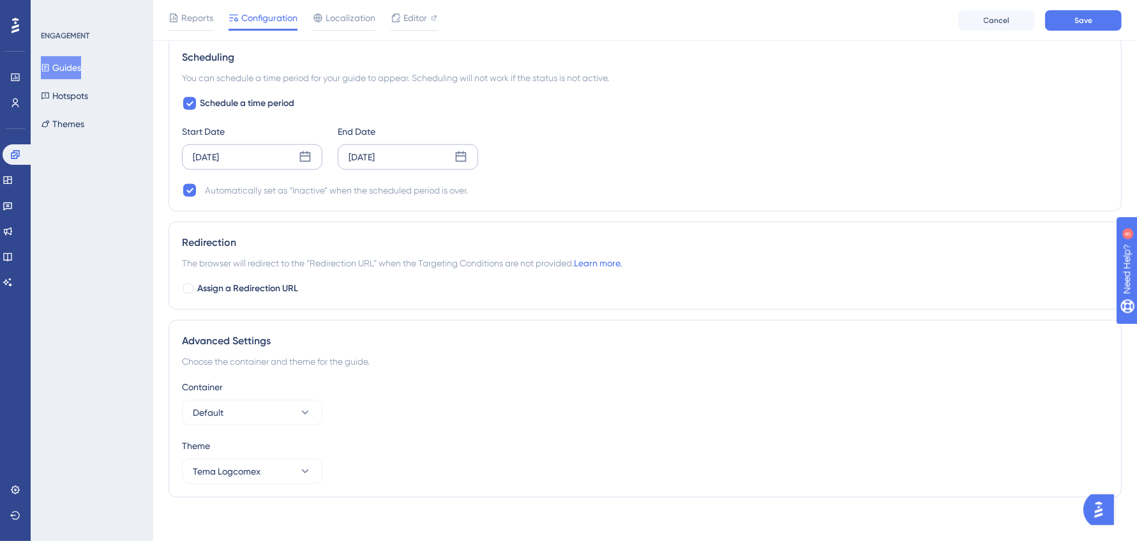
scroll to position [1031, 0]
click at [1063, 28] on button "Save" at bounding box center [1083, 20] width 77 height 20
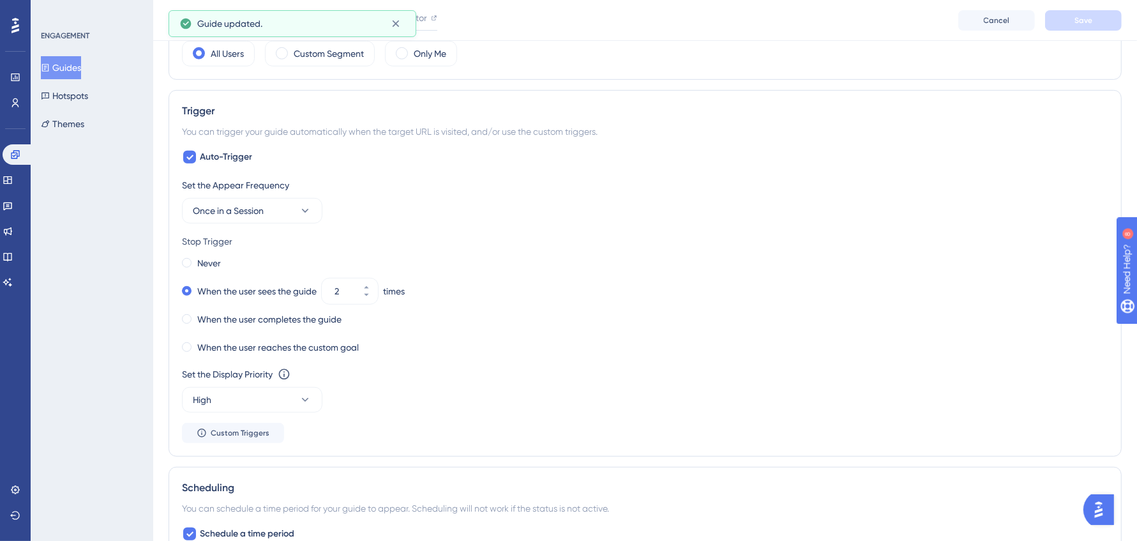
scroll to position [0, 0]
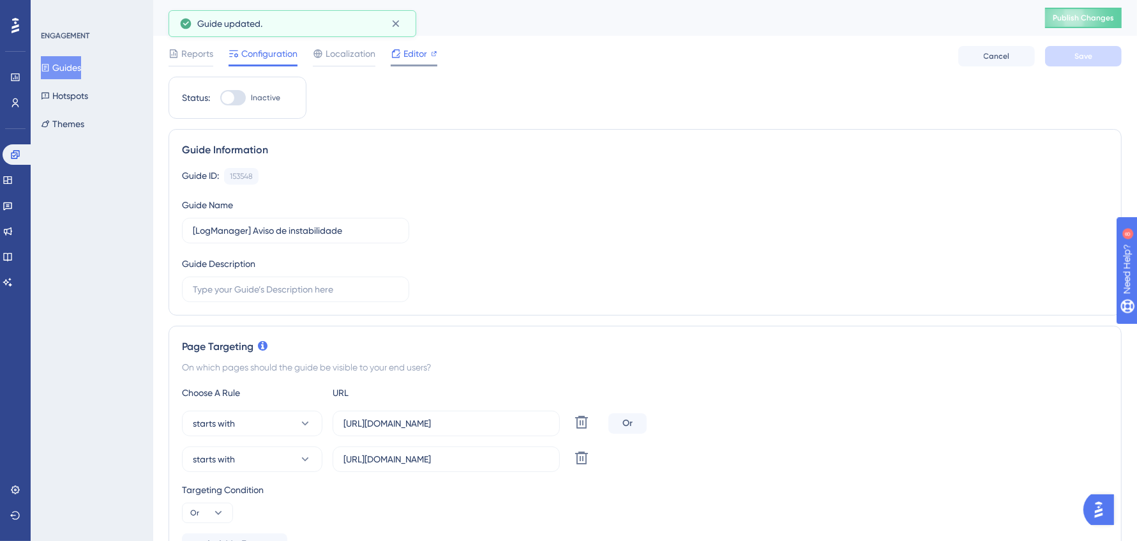
click at [416, 54] on span "Editor" at bounding box center [416, 53] width 24 height 15
click at [257, 98] on span "Inactive" at bounding box center [265, 98] width 29 height 10
click at [220, 98] on input "Inactive" at bounding box center [220, 98] width 1 height 1
checkbox input "true"
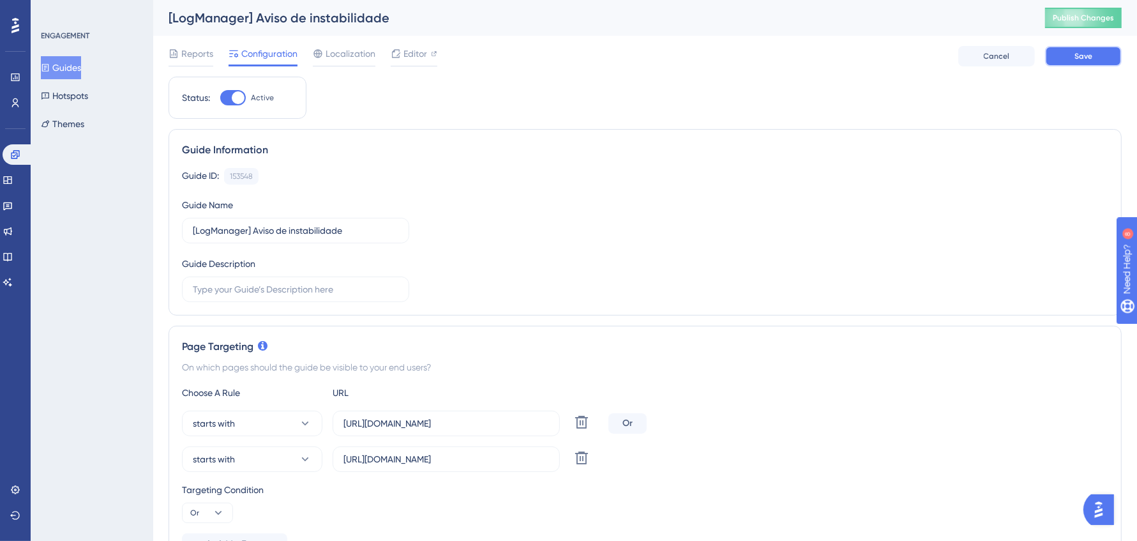
click at [1099, 56] on button "Save" at bounding box center [1083, 56] width 77 height 20
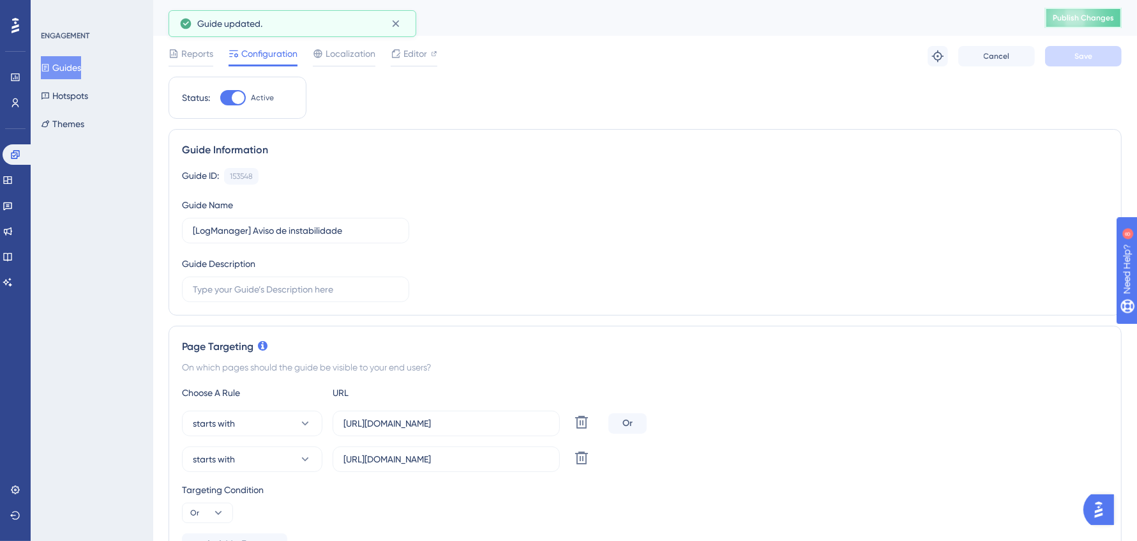
click at [1113, 19] on span "Publish Changes" at bounding box center [1083, 18] width 61 height 10
